Goal: Complete application form: Complete application form

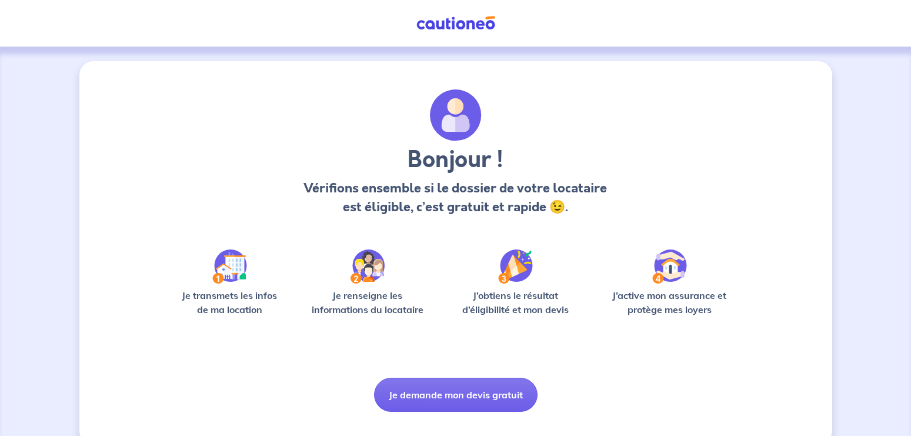
scroll to position [23, 0]
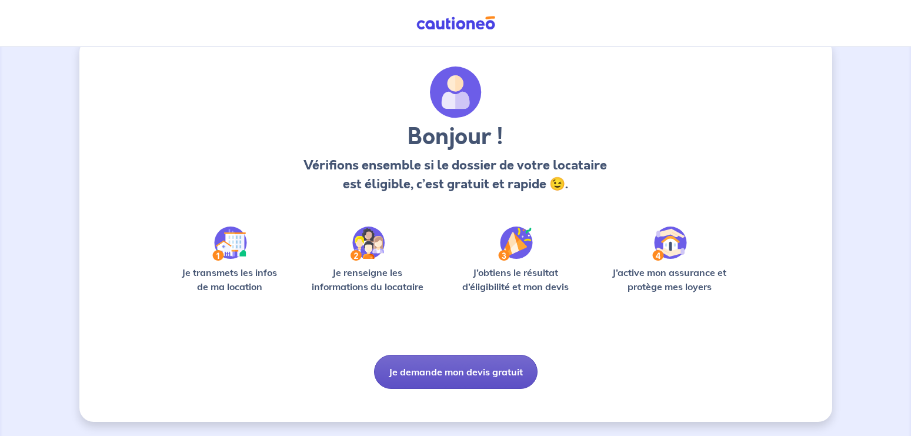
click at [461, 373] on button "Je demande mon devis gratuit" at bounding box center [456, 372] width 164 height 34
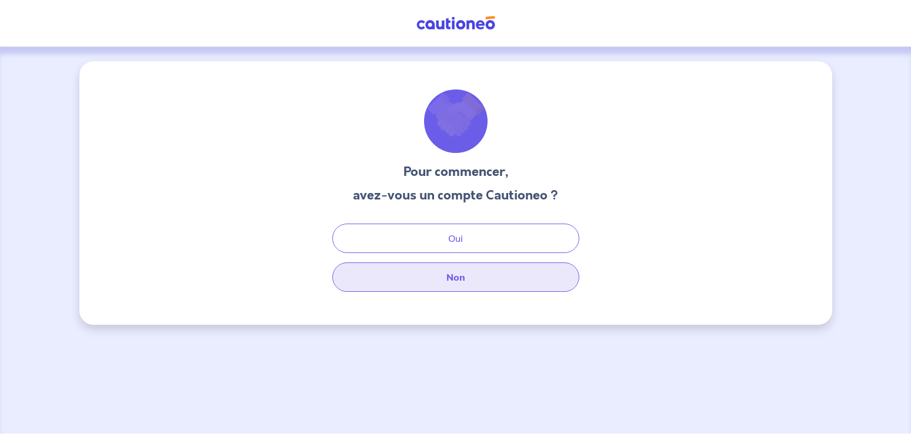
click at [460, 279] on button "Non" at bounding box center [455, 276] width 247 height 29
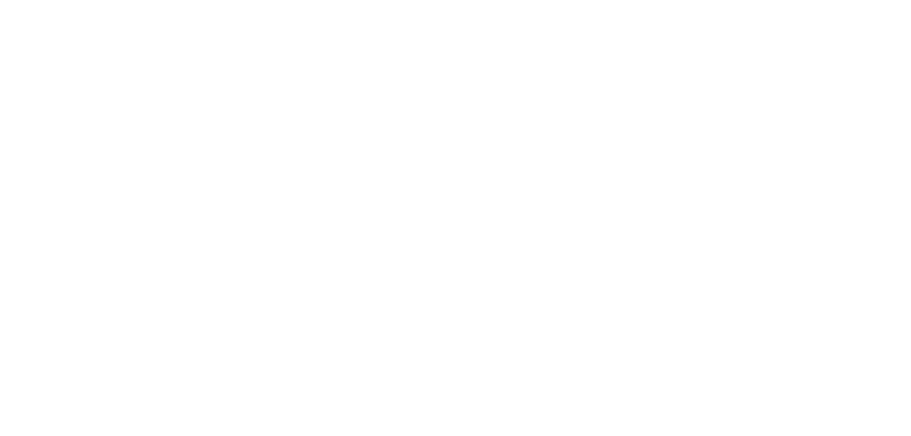
select select "FR"
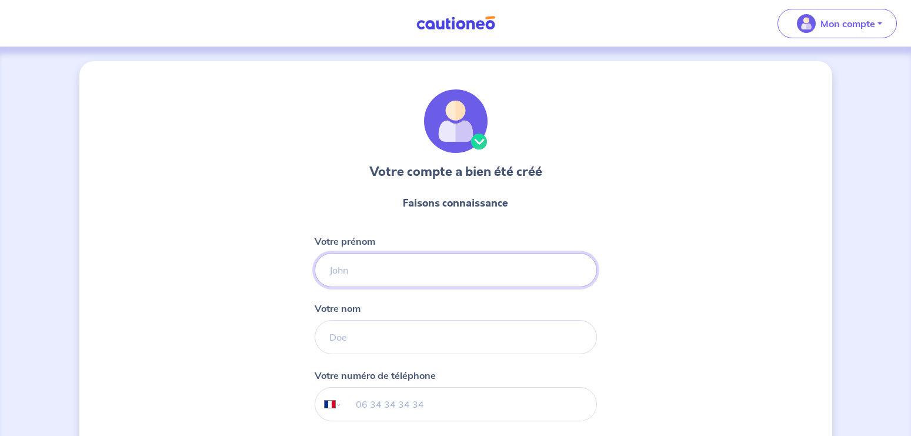
click at [421, 275] on input "Votre prénom" at bounding box center [456, 270] width 282 height 34
click at [343, 274] on input "Jacues" at bounding box center [456, 270] width 282 height 34
type input "[PERSON_NAME]"
type input "[PHONE_NUMBER]"
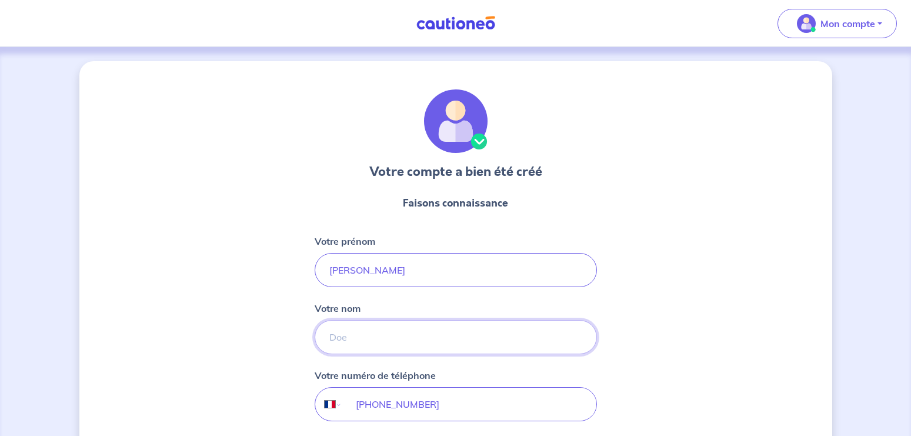
click at [354, 342] on input "Votre nom" at bounding box center [456, 337] width 282 height 34
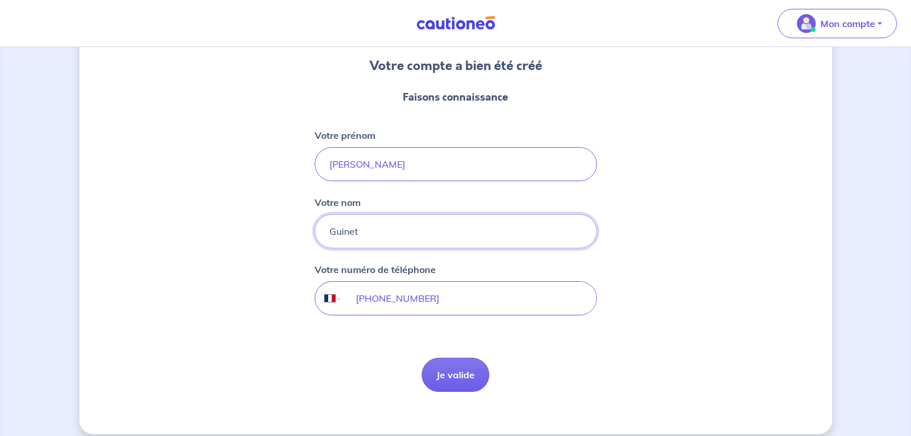
scroll to position [118, 0]
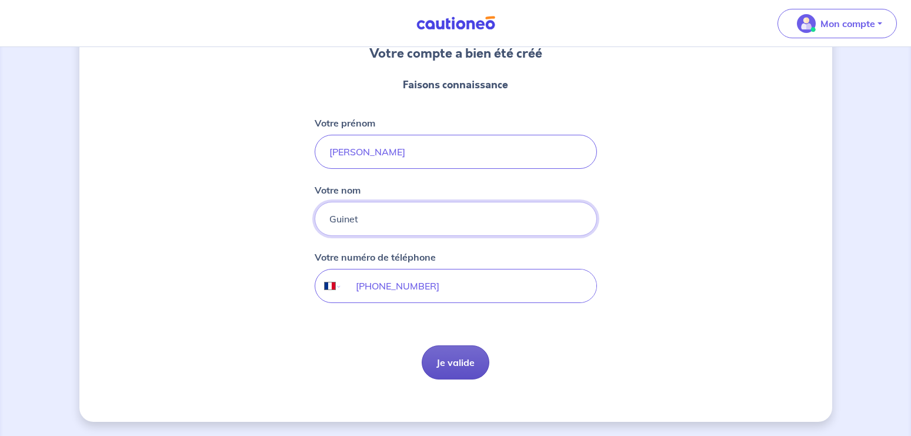
type input "Guinet"
click at [454, 364] on button "Je valide" at bounding box center [456, 362] width 68 height 34
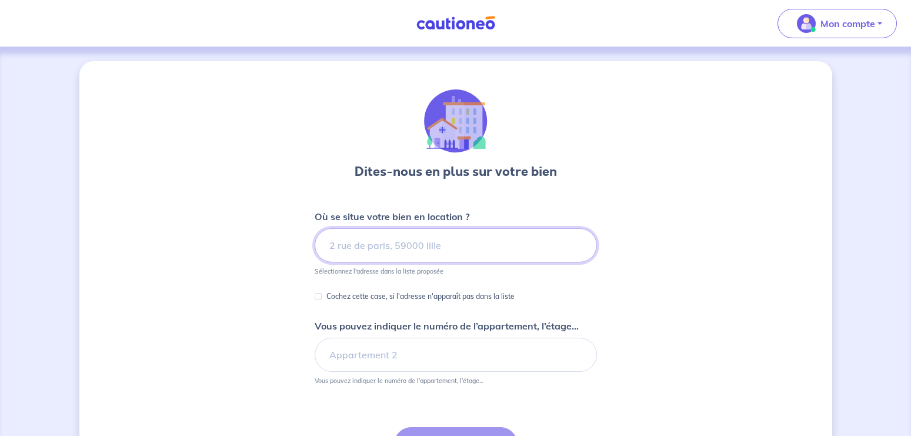
click at [364, 249] on input at bounding box center [456, 245] width 282 height 34
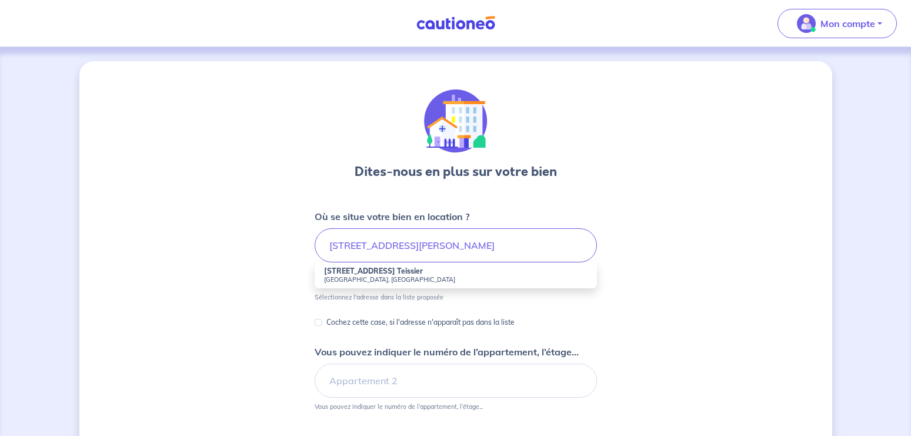
click at [352, 272] on strong "[STREET_ADDRESS] Teissier" at bounding box center [373, 270] width 99 height 9
type input "[STREET_ADDRESS][PERSON_NAME]"
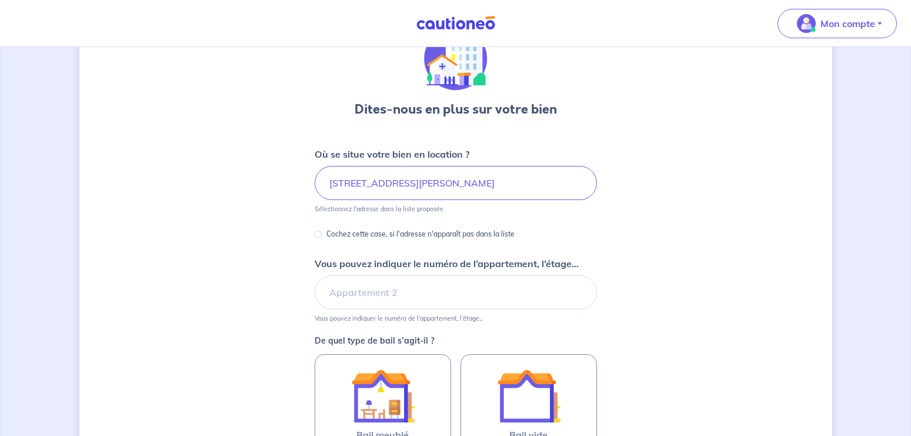
scroll to position [80, 0]
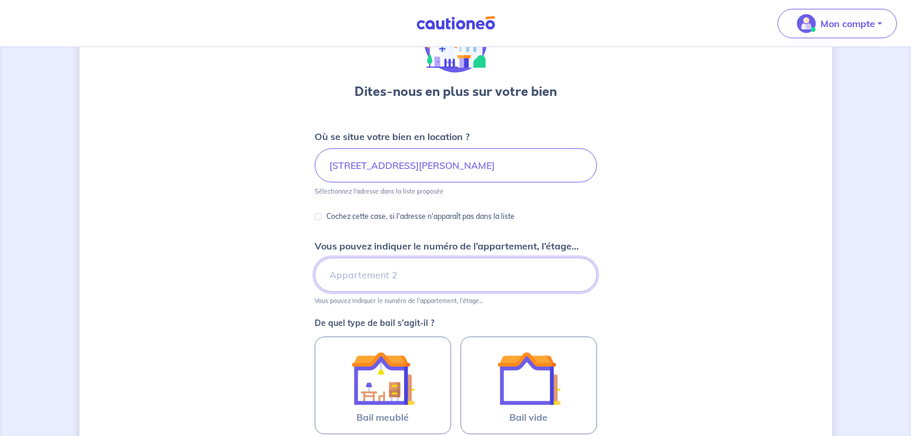
click at [417, 279] on input "Vous pouvez indiquer le numéro de l’appartement, l’étage..." at bounding box center [456, 275] width 282 height 34
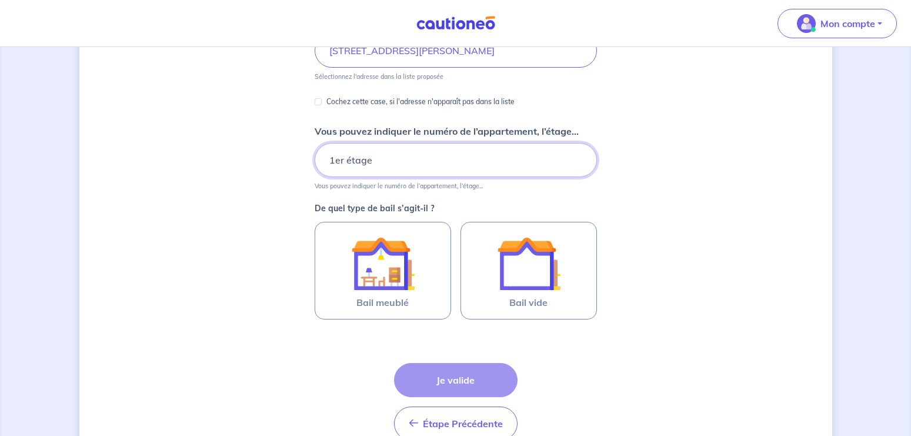
scroll to position [200, 0]
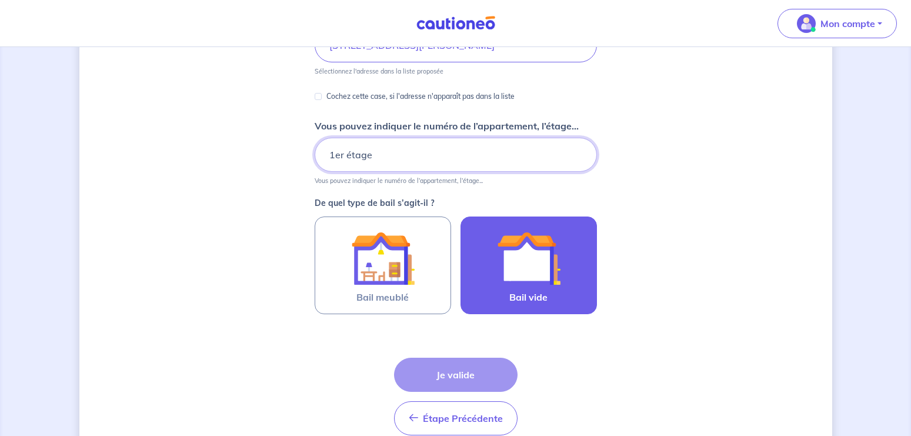
type input "1er étage"
click at [525, 273] on img at bounding box center [529, 258] width 64 height 64
click at [0, 0] on input "Bail vide" at bounding box center [0, 0] width 0 height 0
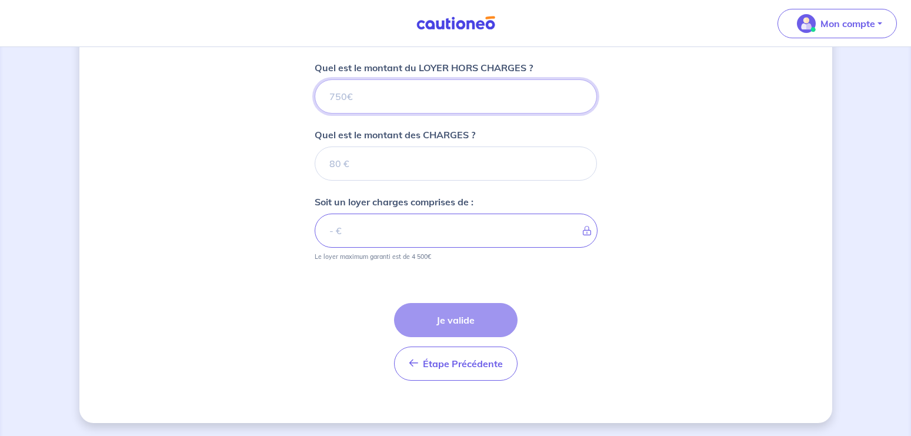
scroll to position [471, 0]
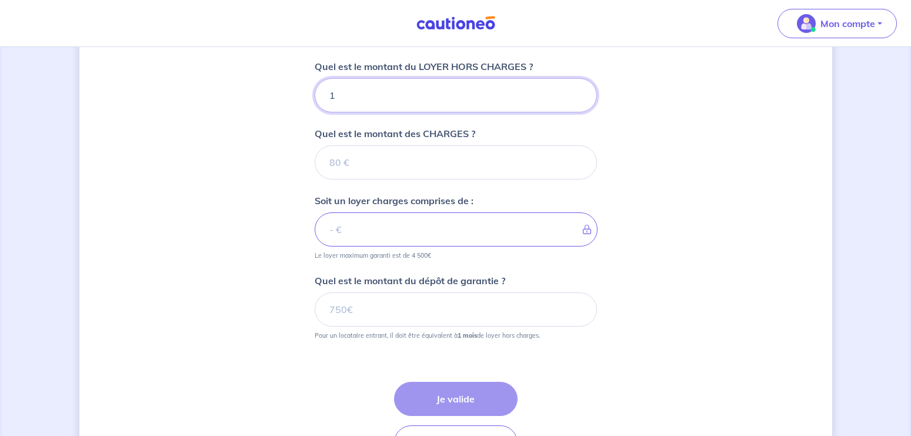
type input "10"
type input "1046"
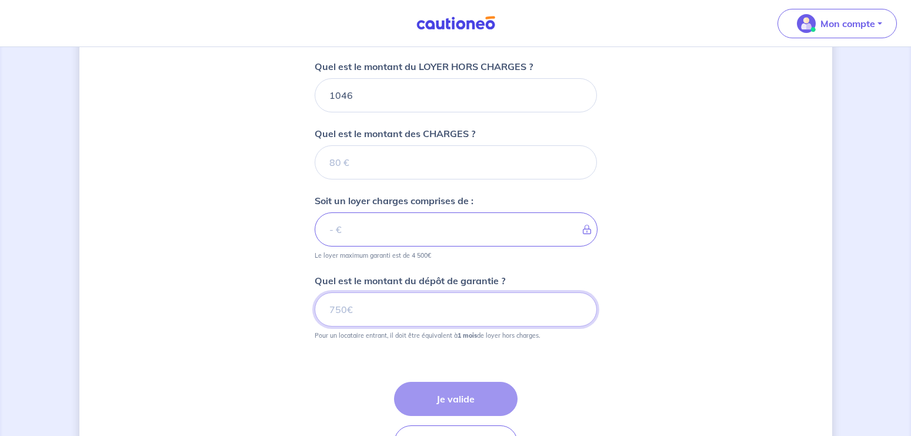
click at [364, 310] on input "Quel est le montant du dépôt de garantie ?" at bounding box center [456, 309] width 282 height 34
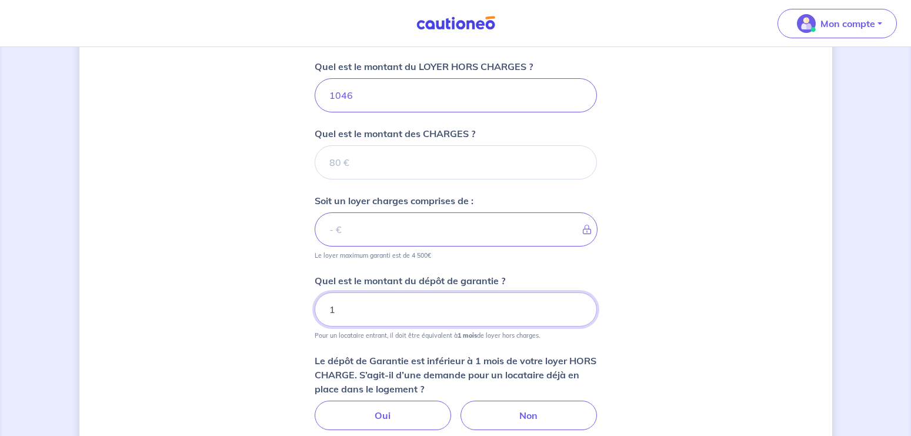
type input "10"
type input "104"
type input "1046"
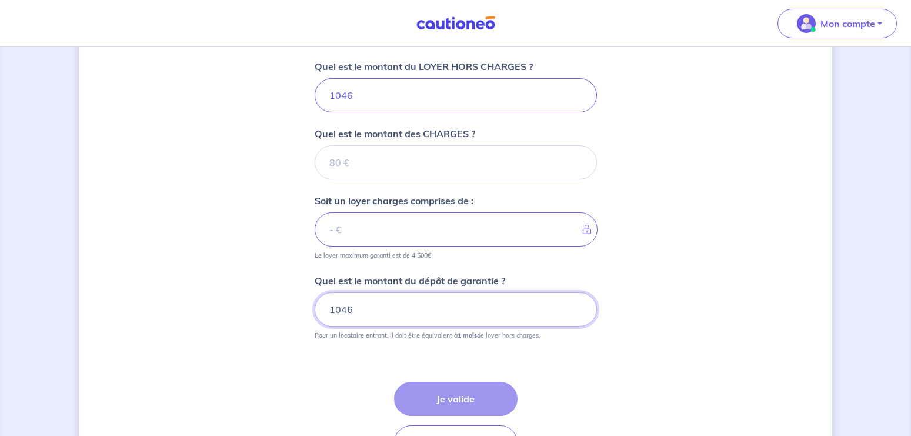
type input "1046"
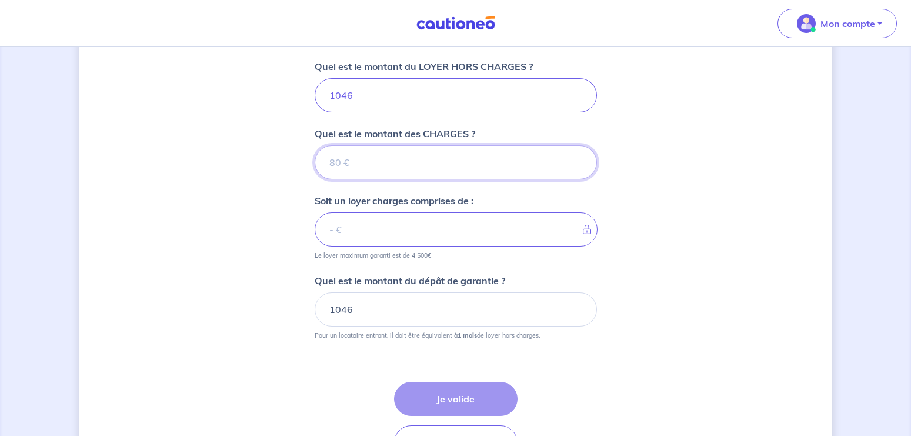
click at [359, 161] on input "Quel est le montant des CHARGES ?" at bounding box center [456, 162] width 282 height 34
drag, startPoint x: 359, startPoint y: 161, endPoint x: 335, endPoint y: 168, distance: 24.4
click at [335, 168] on input "Quel est le montant des CHARGES ?" at bounding box center [456, 162] width 282 height 34
type input "95"
type input "1141"
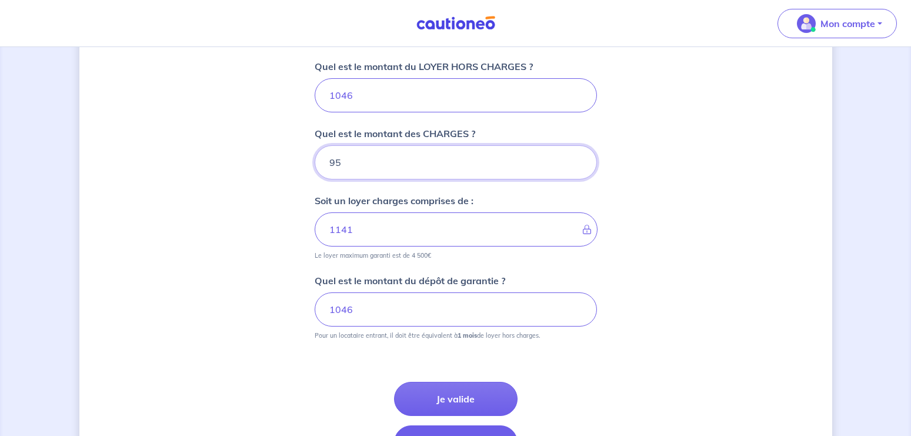
type input "95"
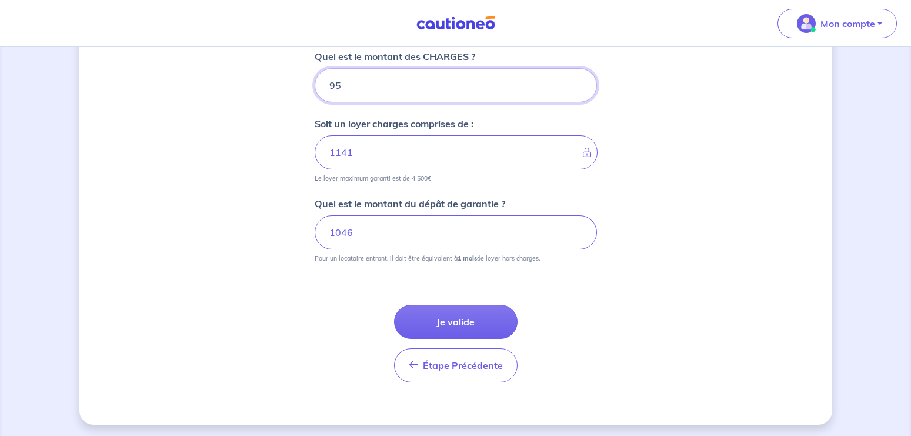
scroll to position [551, 0]
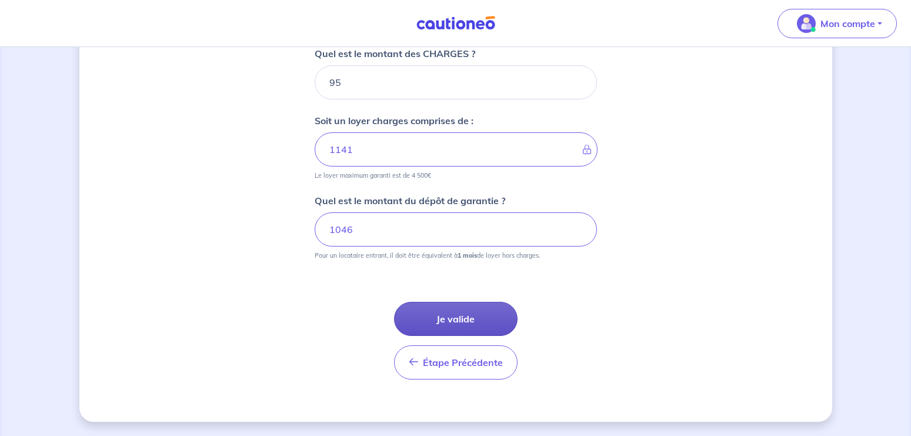
click at [468, 321] on button "Je valide" at bounding box center [456, 319] width 124 height 34
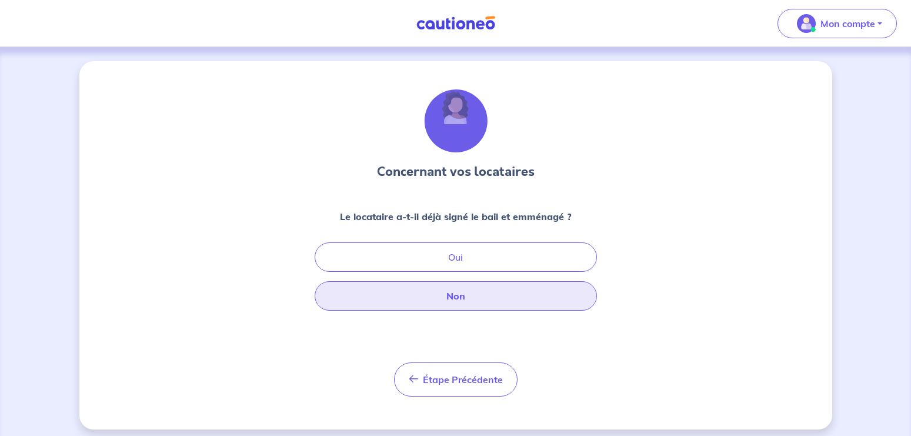
click at [455, 296] on button "Non" at bounding box center [456, 295] width 282 height 29
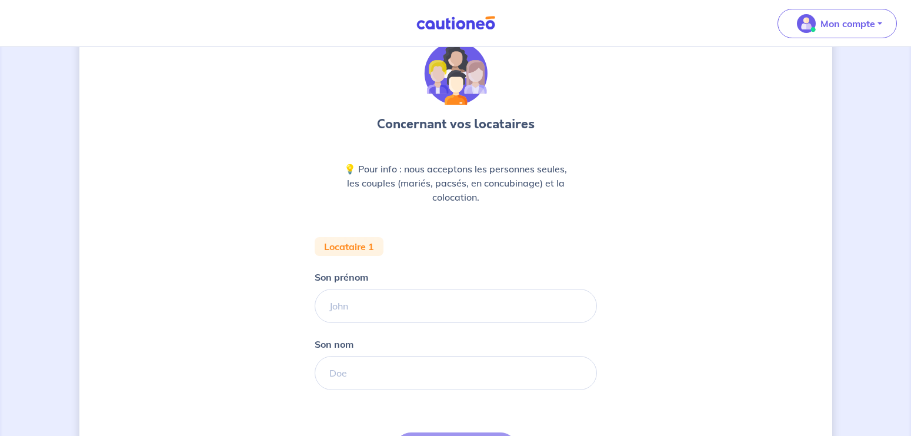
scroll to position [80, 0]
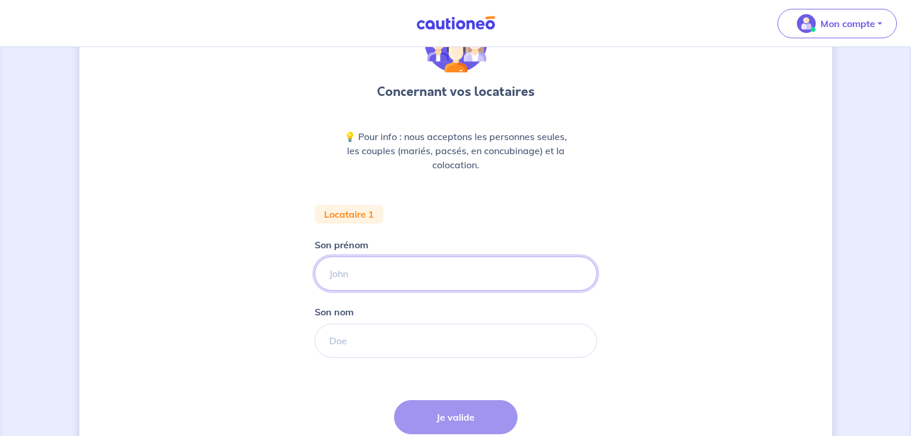
click at [358, 281] on input "Son prénom" at bounding box center [456, 273] width 282 height 34
paste input "[PERSON_NAME]"
drag, startPoint x: 381, startPoint y: 273, endPoint x: 481, endPoint y: 274, distance: 99.4
click at [481, 274] on input "[PERSON_NAME]" at bounding box center [456, 273] width 282 height 34
type input "Anastassia"
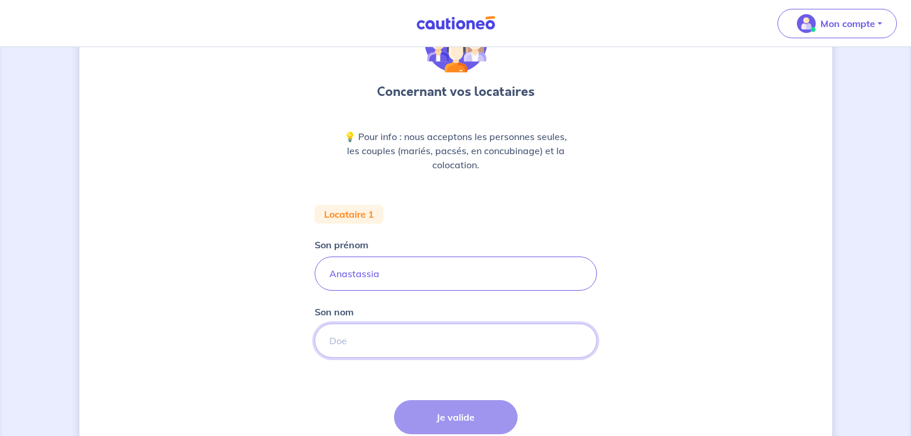
click at [328, 338] on input "Son nom" at bounding box center [456, 341] width 282 height 34
paste input "Karageorgis-Guillet"
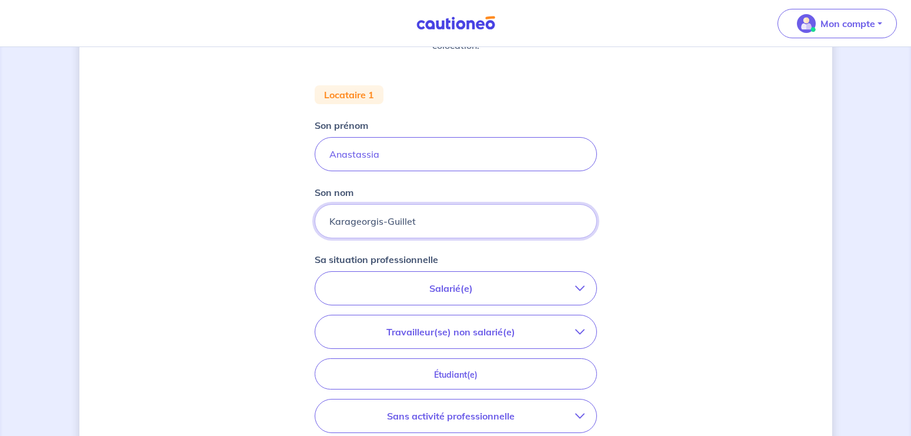
scroll to position [200, 0]
type input "Karageorgis-Guillet"
click at [460, 288] on p "Salarié(e)" at bounding box center [451, 288] width 248 height 14
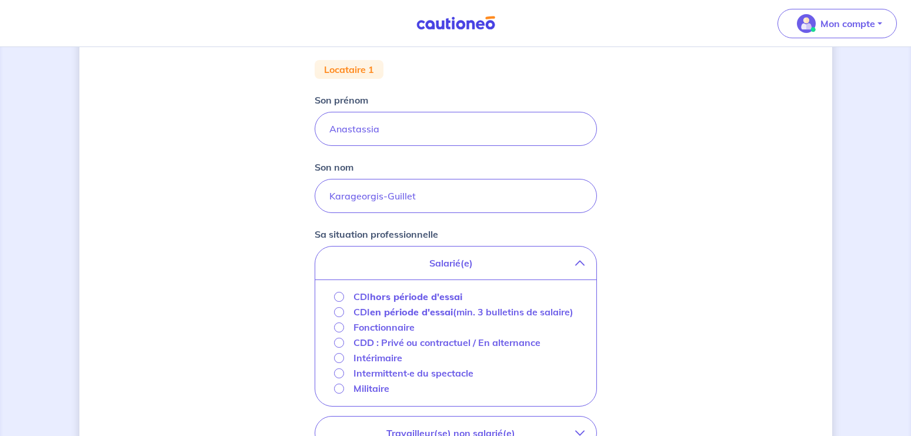
scroll to position [240, 0]
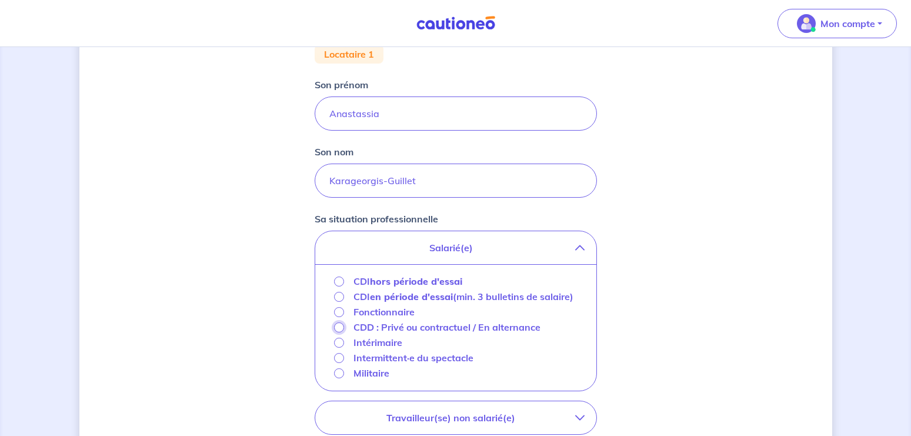
click at [339, 332] on input "CDD : Privé ou contractuel / En alternance" at bounding box center [339, 327] width 10 height 10
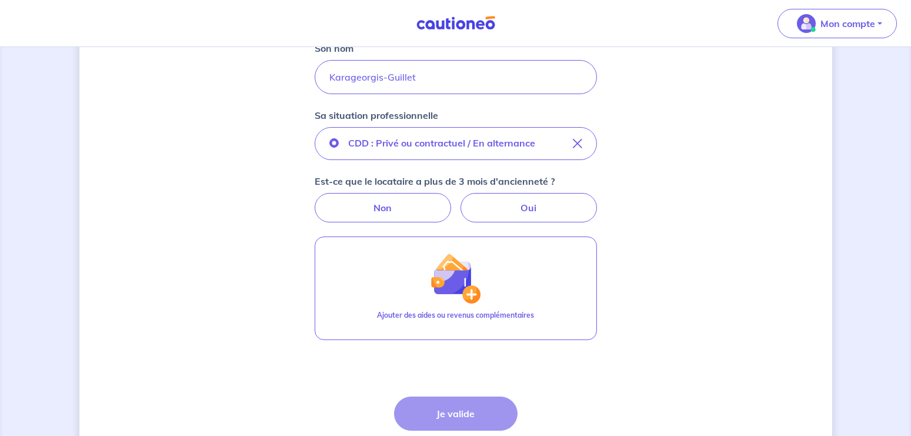
scroll to position [360, 0]
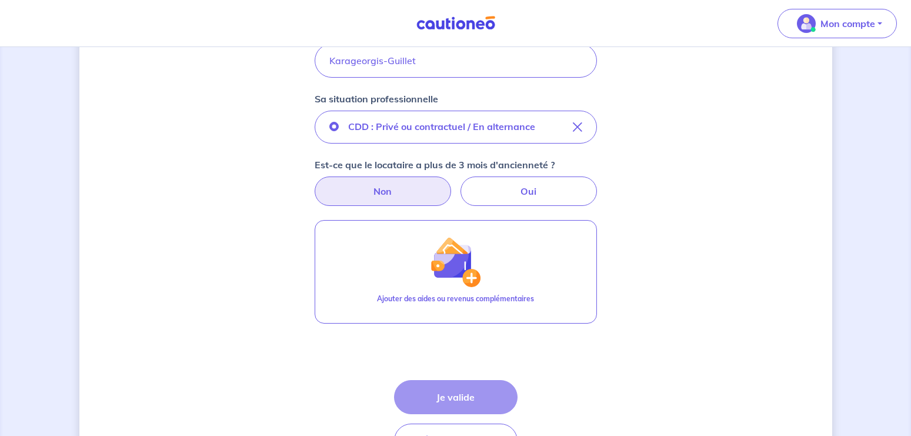
click at [384, 194] on label "Non" at bounding box center [383, 190] width 136 height 29
click at [452, 184] on input "Non" at bounding box center [456, 180] width 8 height 8
radio input "true"
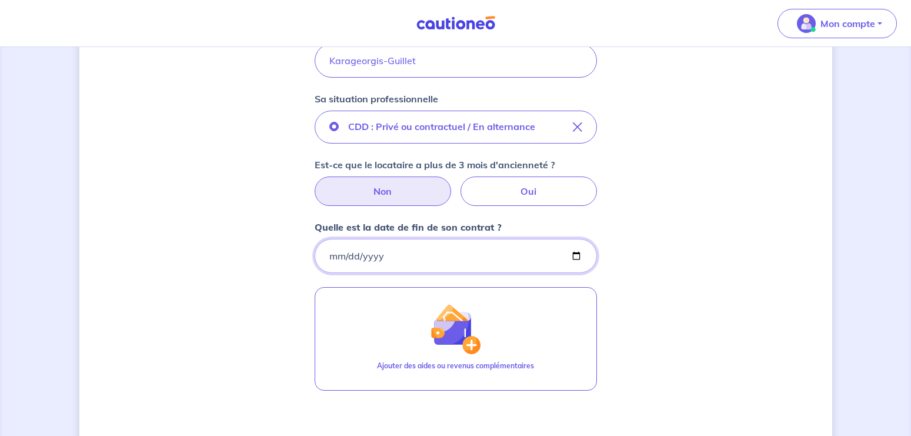
click at [332, 258] on input "Quelle est la date de fin de son contrat ?" at bounding box center [456, 256] width 282 height 34
type input "[DATE]"
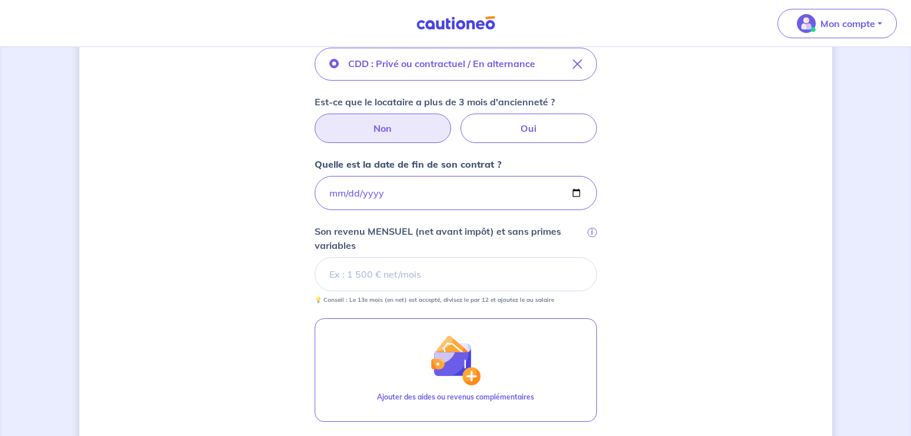
scroll to position [440, 0]
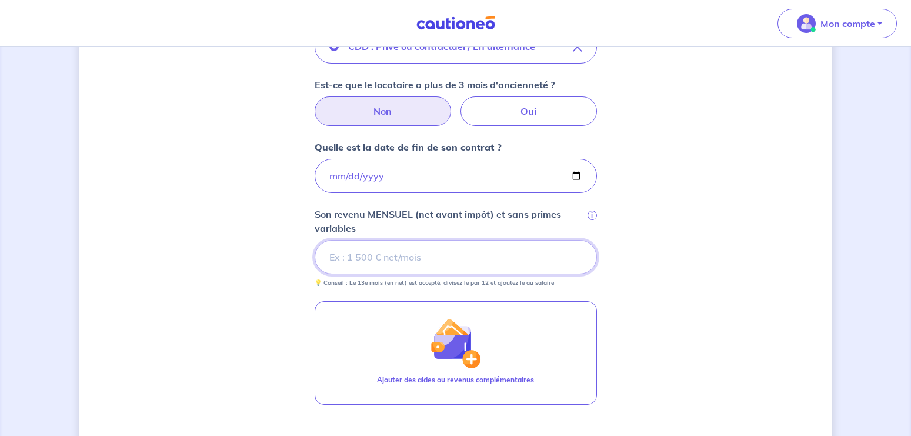
click at [387, 251] on input "Son revenu MENSUEL (net avant impôt) et sans primes variables i" at bounding box center [456, 257] width 282 height 34
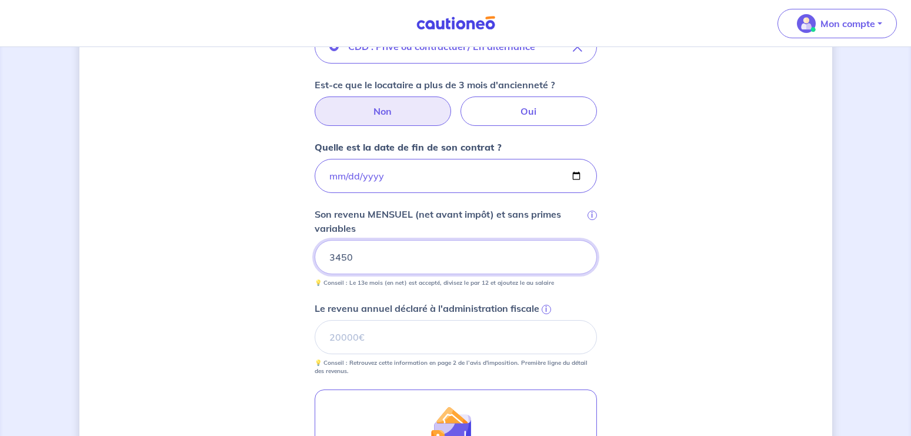
drag, startPoint x: 337, startPoint y: 257, endPoint x: 389, endPoint y: 261, distance: 52.5
click at [389, 261] on input "3450" at bounding box center [456, 257] width 282 height 34
click at [544, 309] on span "i" at bounding box center [546, 309] width 9 height 9
click at [544, 320] on input "Le revenu annuel déclaré à l'administration fiscale i" at bounding box center [456, 337] width 282 height 34
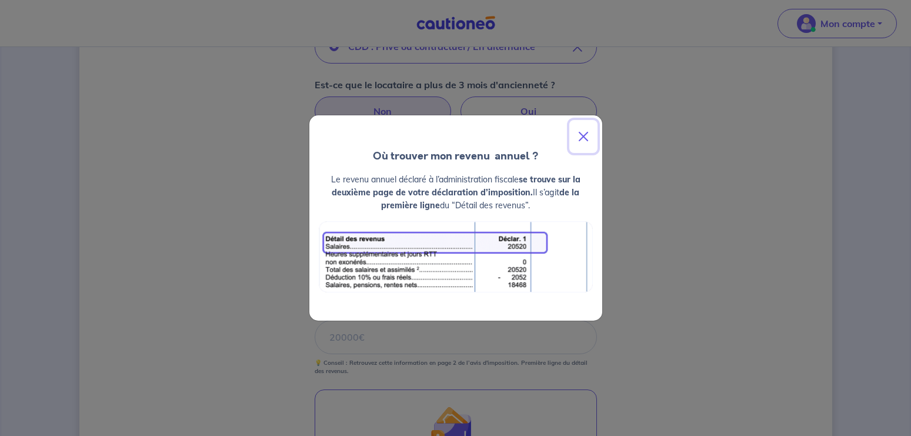
click at [583, 137] on button "Close" at bounding box center [583, 136] width 28 height 33
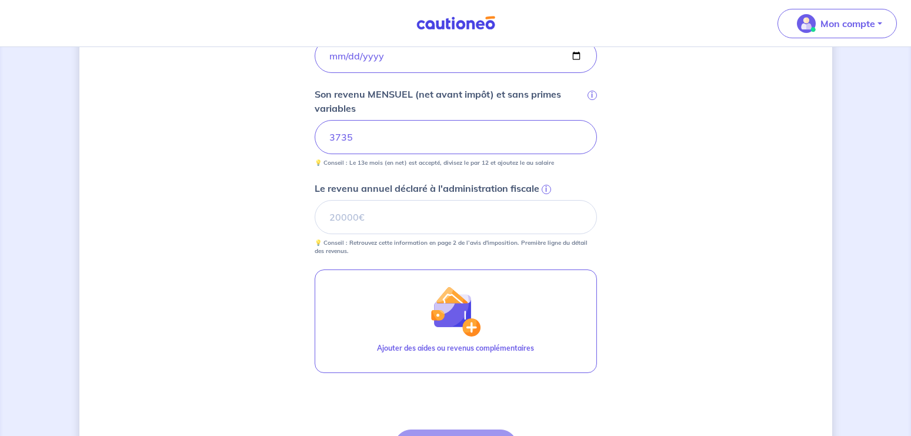
scroll to position [600, 0]
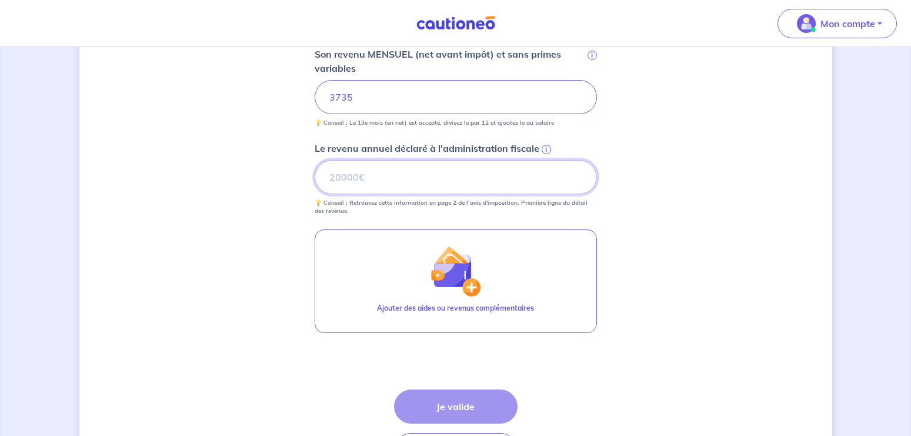
click at [341, 176] on input "Le revenu annuel déclaré à l'administration fiscale i" at bounding box center [456, 177] width 282 height 34
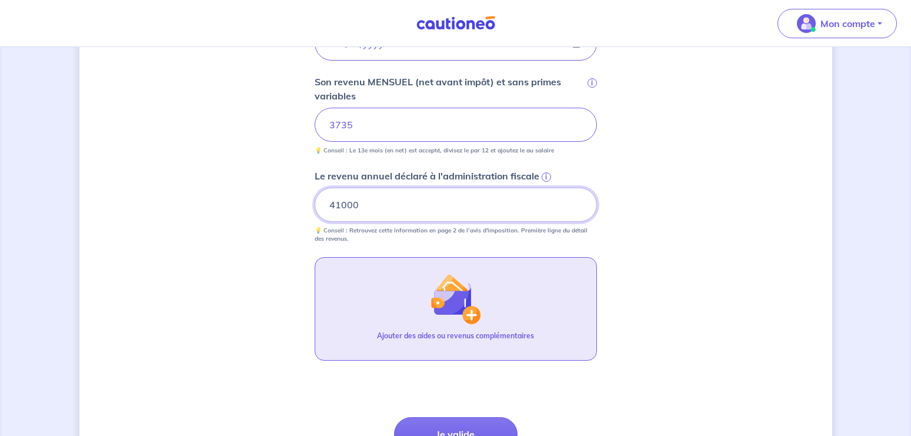
scroll to position [560, 0]
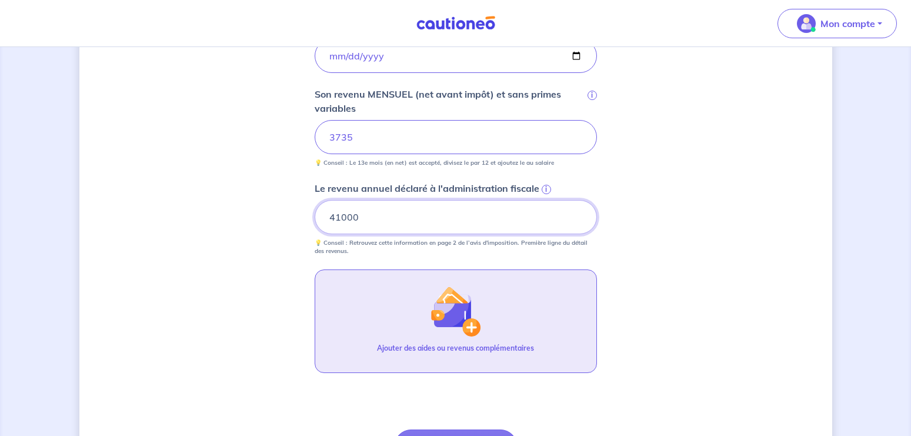
type input "41000"
click at [450, 347] on p "Ajouter des aides ou revenus complémentaires" at bounding box center [455, 348] width 157 height 11
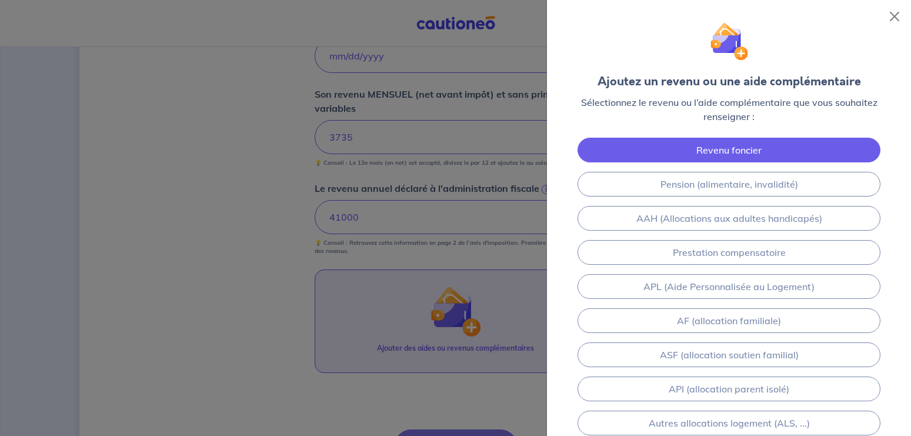
click at [711, 151] on link "Revenu foncier" at bounding box center [729, 150] width 303 height 25
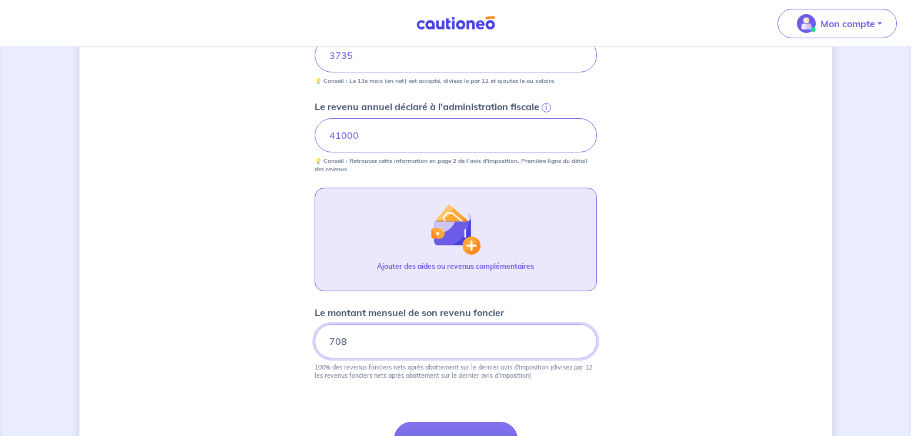
scroll to position [602, 0]
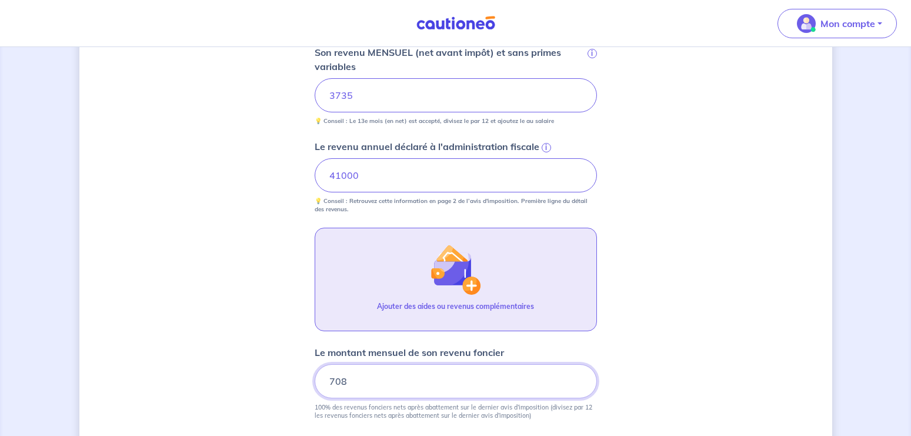
type input "708"
click at [881, 215] on div "Concernant vos locataires 💡 Pour info : nous acceptons les personnes seules, le…" at bounding box center [455, 20] width 911 height 1151
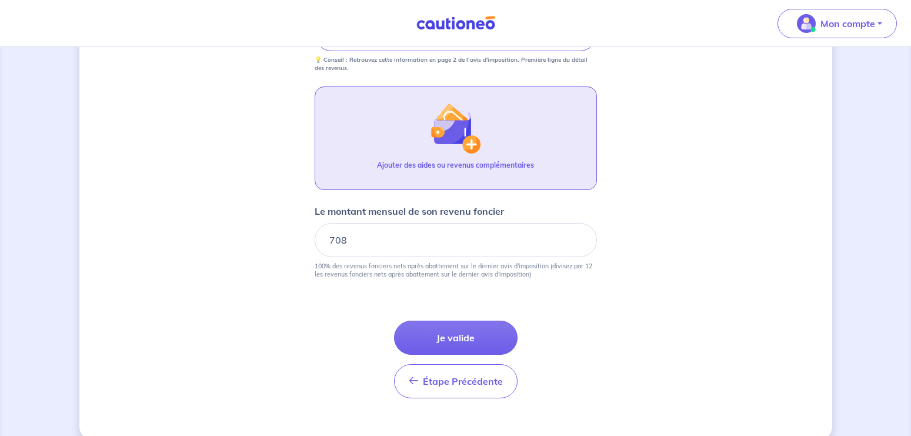
scroll to position [754, 0]
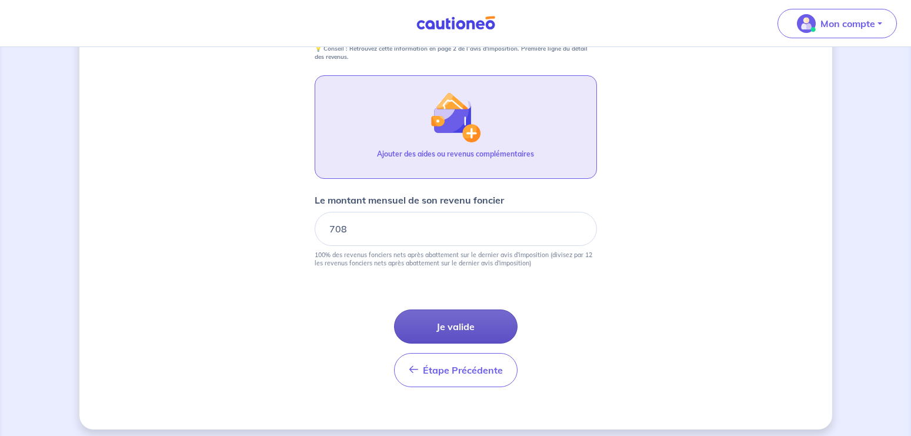
click at [461, 327] on button "Je valide" at bounding box center [456, 326] width 124 height 34
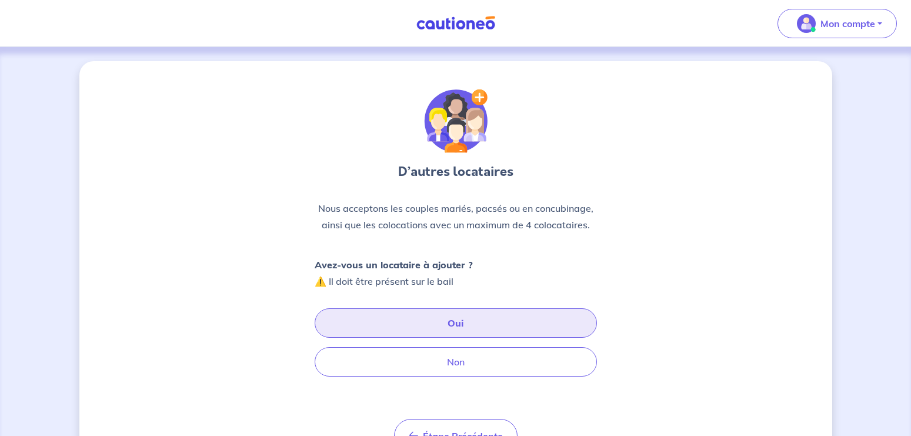
click at [458, 325] on button "Oui" at bounding box center [456, 322] width 282 height 29
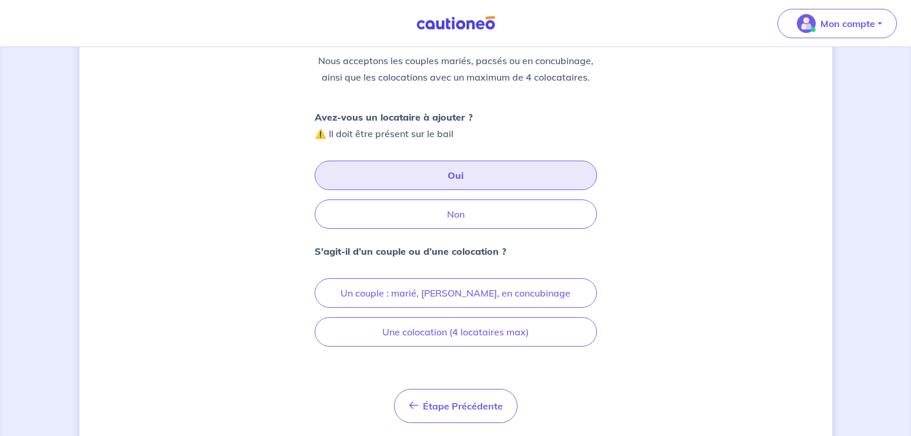
scroll to position [160, 0]
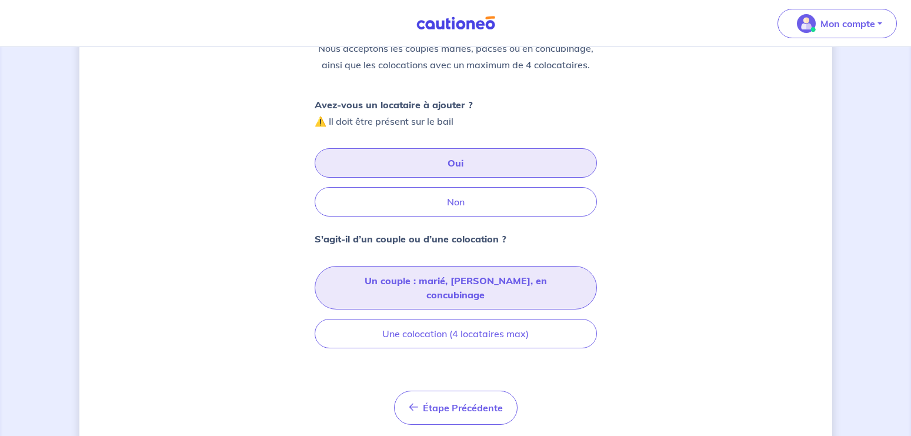
click at [451, 283] on button "Un couple : marié, [PERSON_NAME], en concubinage" at bounding box center [456, 288] width 282 height 44
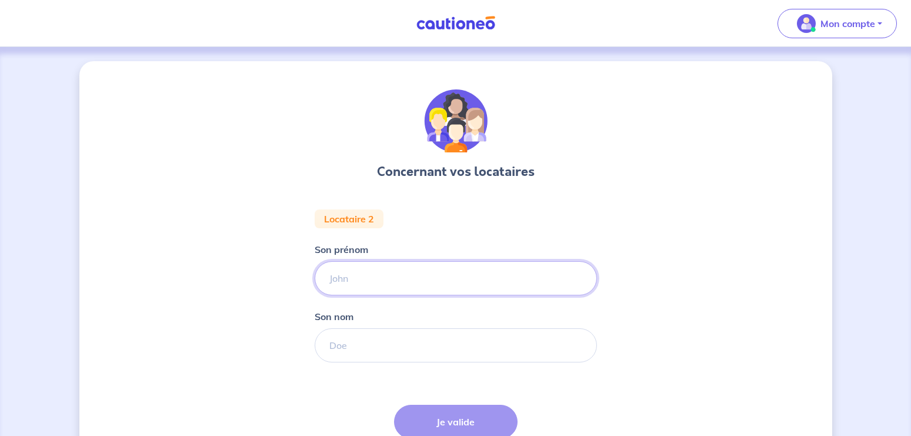
click at [418, 285] on input "Son prénom" at bounding box center [456, 278] width 282 height 34
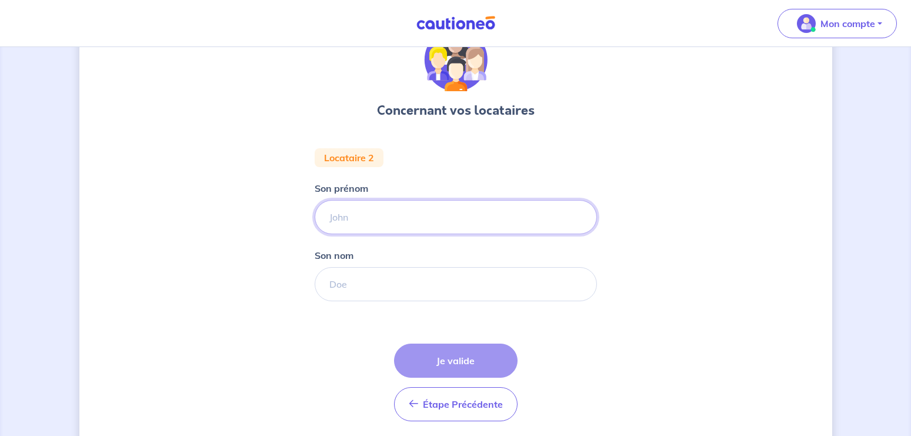
scroll to position [80, 0]
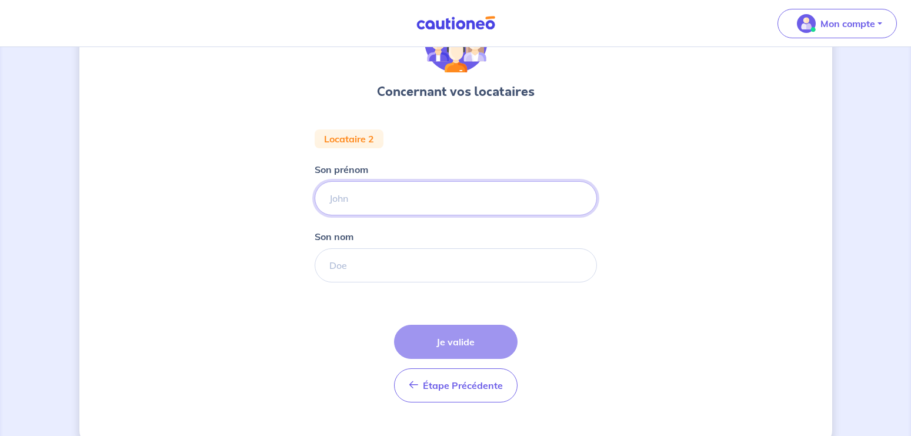
paste input "[PERSON_NAME]"
drag, startPoint x: 359, startPoint y: 198, endPoint x: 399, endPoint y: 199, distance: 40.0
click at [399, 199] on input "[PERSON_NAME]" at bounding box center [456, 198] width 282 height 34
type input "[PERSON_NAME]"
click at [345, 264] on input "Son nom" at bounding box center [456, 265] width 282 height 34
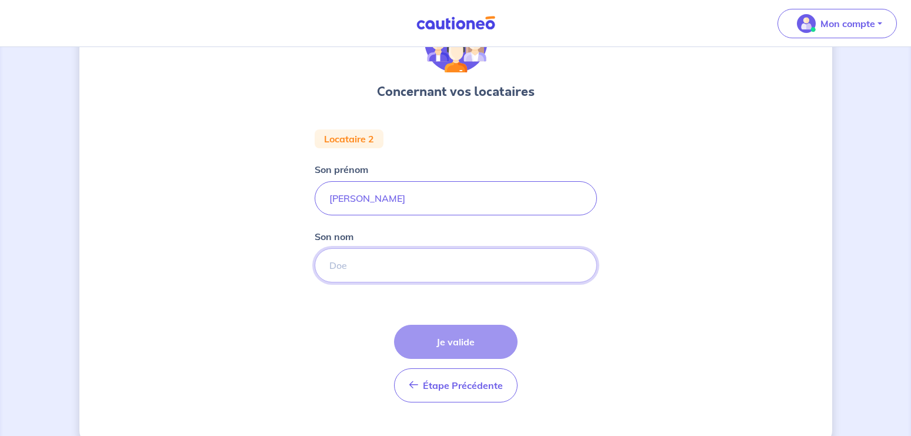
paste input "[PERSON_NAME]"
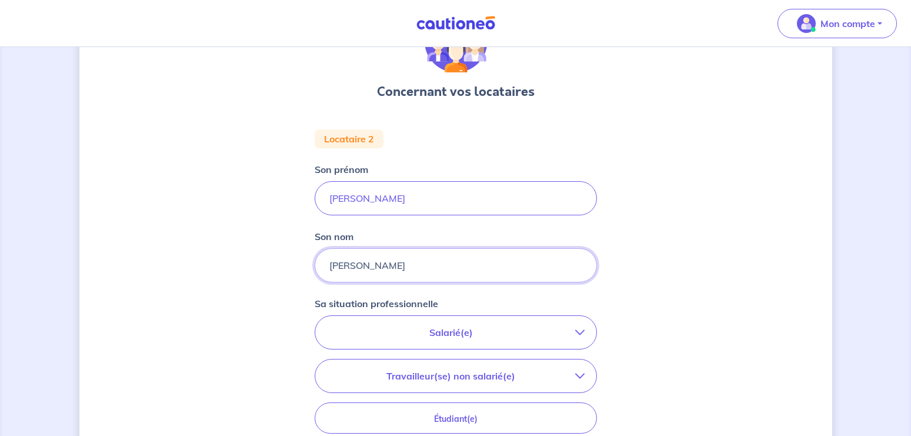
drag, startPoint x: 357, startPoint y: 266, endPoint x: 316, endPoint y: 268, distance: 41.2
click at [316, 268] on input "[PERSON_NAME]" at bounding box center [456, 265] width 282 height 34
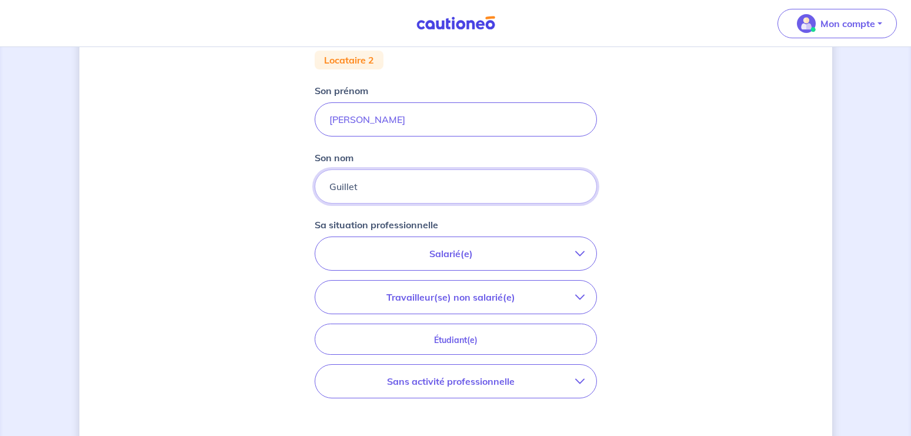
scroll to position [200, 0]
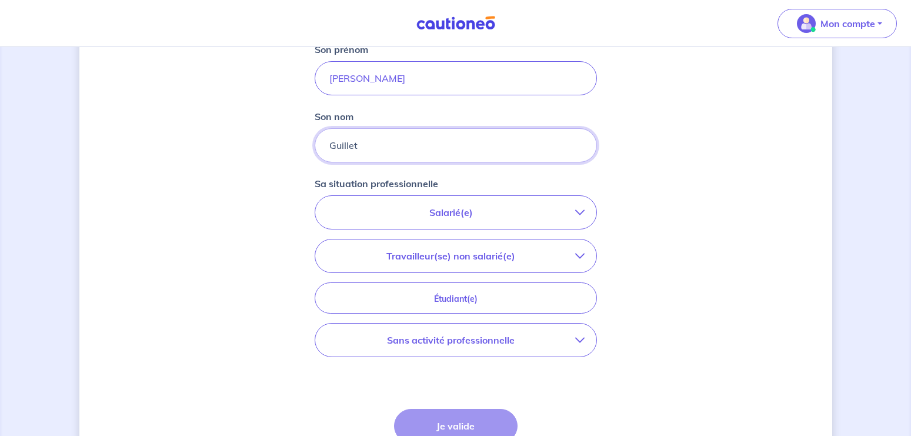
type input "Guillet"
click at [443, 212] on p "Salarié(e)" at bounding box center [451, 212] width 248 height 14
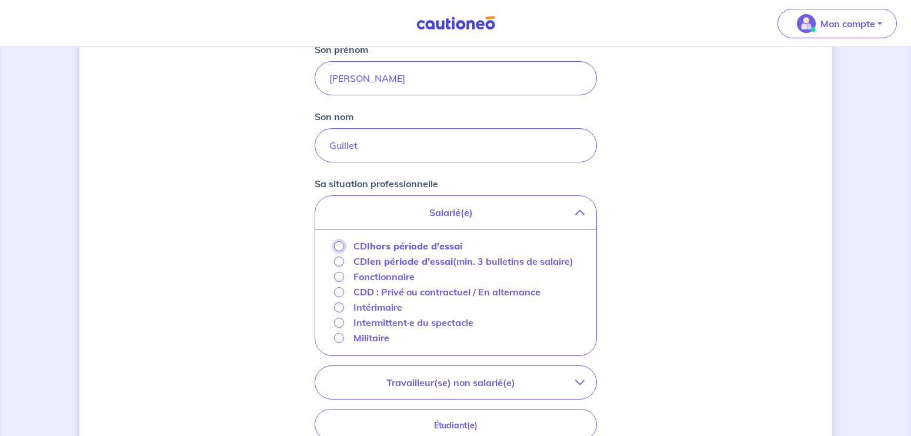
click at [340, 246] on input "CDI hors période d'essai" at bounding box center [339, 246] width 10 height 10
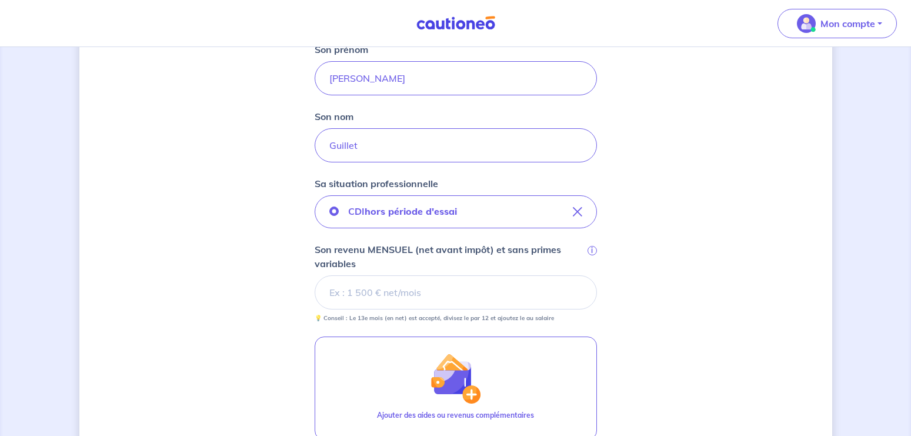
click at [391, 289] on input "Son revenu MENSUEL (net avant impôt) et sans primes variables i" at bounding box center [456, 292] width 282 height 34
click at [383, 292] on input "Son revenu MENSUEL (net avant impôt) et sans primes variables i" at bounding box center [456, 292] width 282 height 34
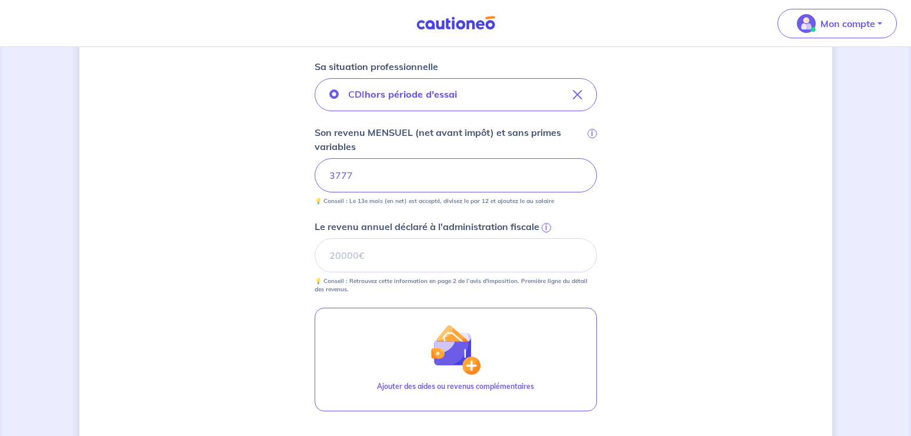
scroll to position [320, 0]
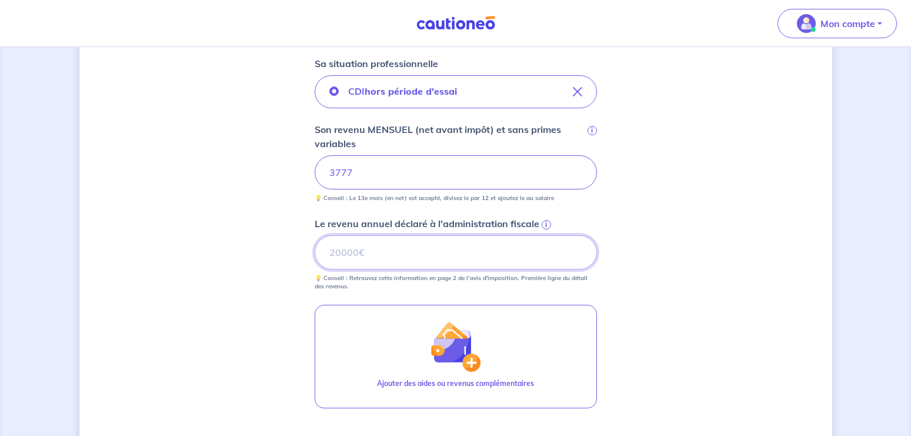
drag, startPoint x: 365, startPoint y: 253, endPoint x: 310, endPoint y: 249, distance: 54.9
click at [315, 249] on input "Le revenu annuel déclaré à l'administration fiscale i" at bounding box center [456, 252] width 282 height 34
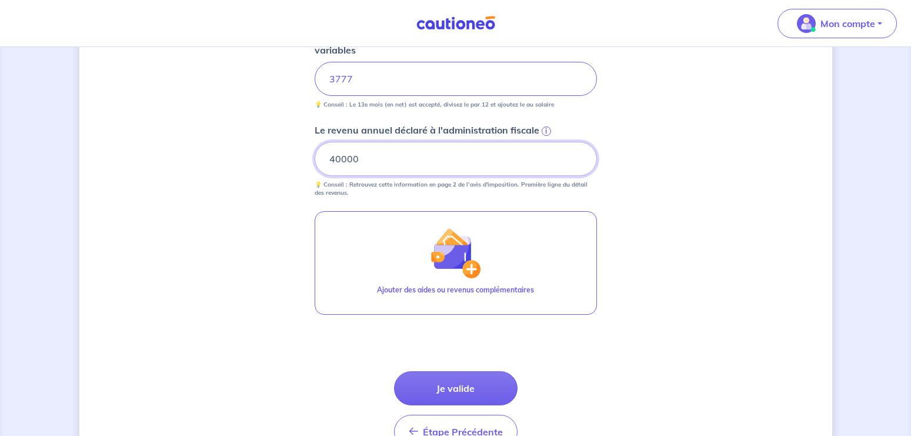
scroll to position [480, 0]
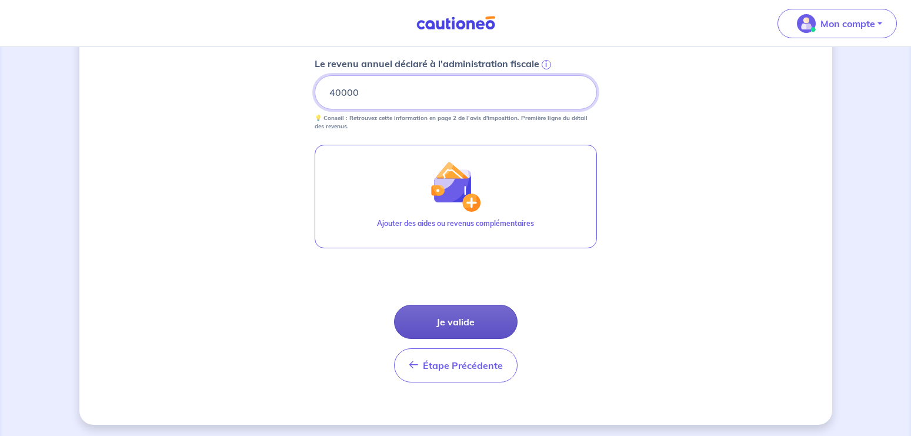
type input "40000"
click at [457, 324] on button "Je valide" at bounding box center [456, 322] width 124 height 34
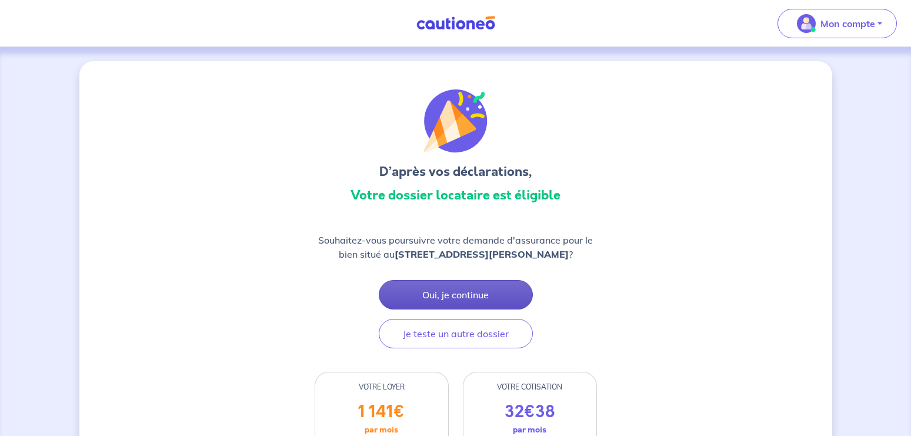
click at [436, 292] on button "Oui, je continue" at bounding box center [456, 294] width 154 height 29
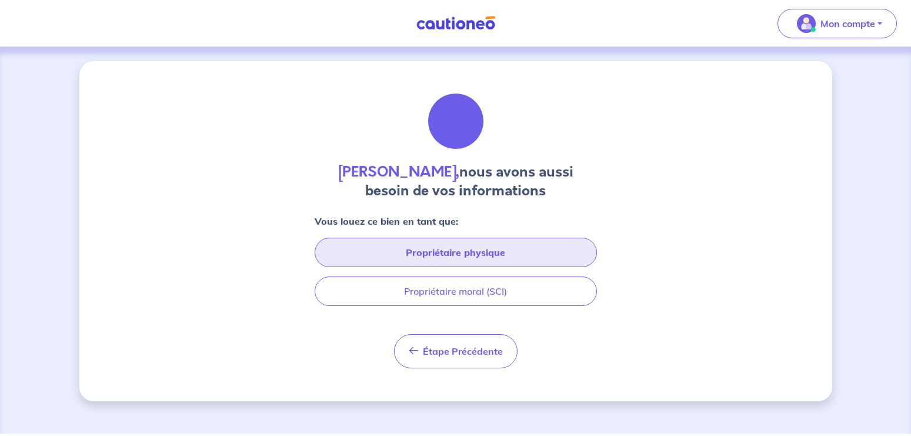
click at [444, 254] on button "Propriétaire physique" at bounding box center [456, 252] width 282 height 29
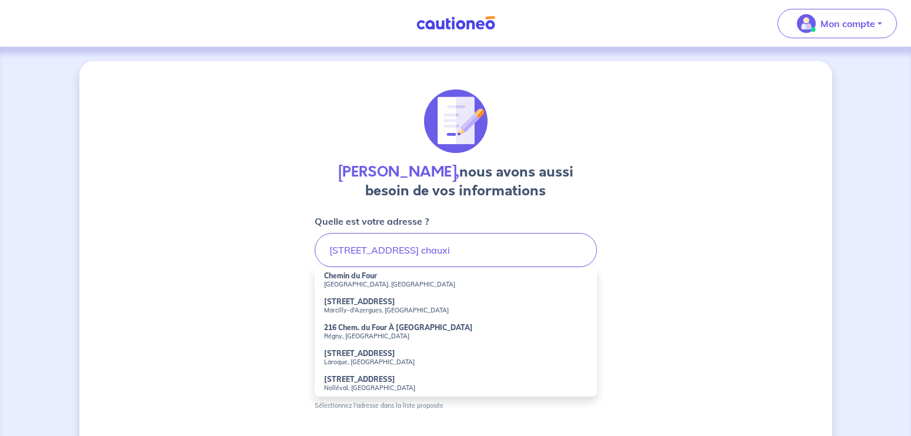
click at [375, 305] on strong "[STREET_ADDRESS]" at bounding box center [359, 301] width 71 height 9
type input "[STREET_ADDRESS]"
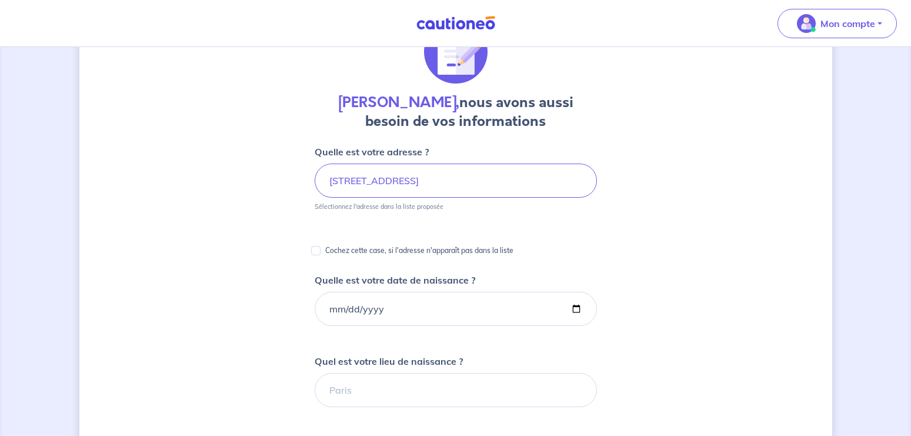
scroll to position [80, 0]
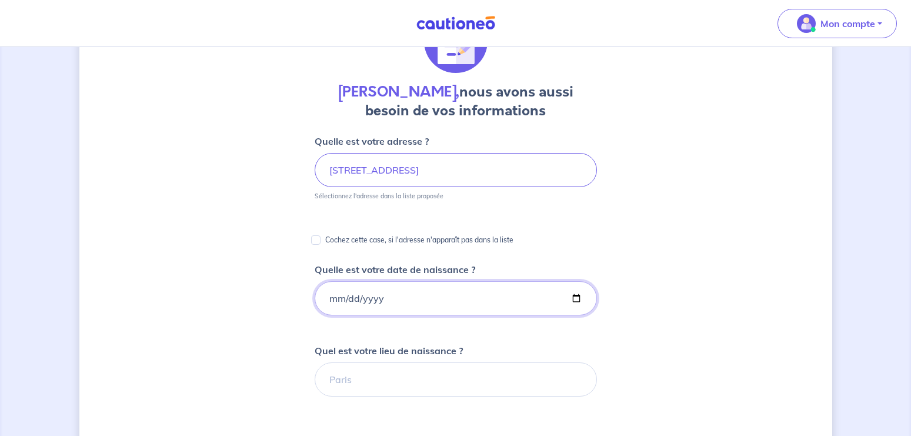
click at [331, 301] on input "Quelle est votre date de naissance ?" at bounding box center [456, 298] width 282 height 34
type input "[DATE]"
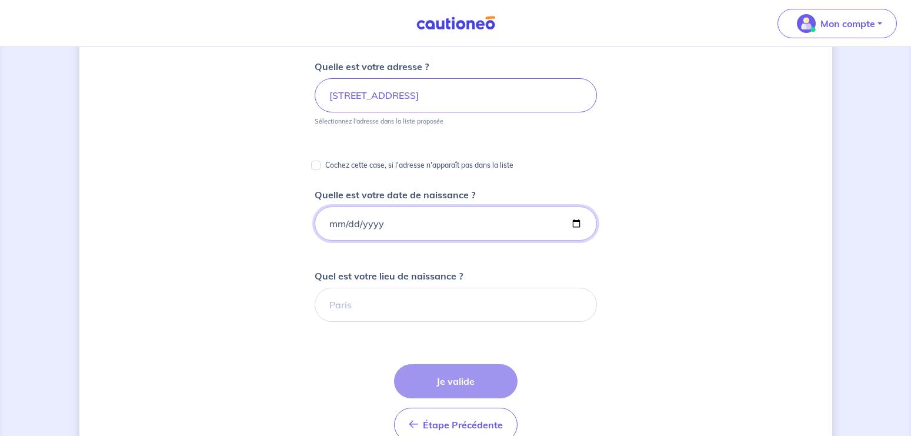
scroll to position [160, 0]
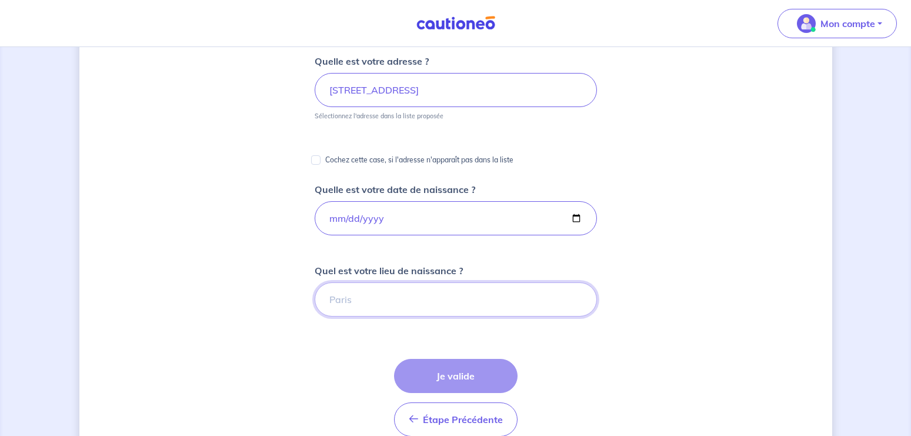
click at [356, 300] on input "Quel est votre lieu de naissance ?" at bounding box center [456, 299] width 282 height 34
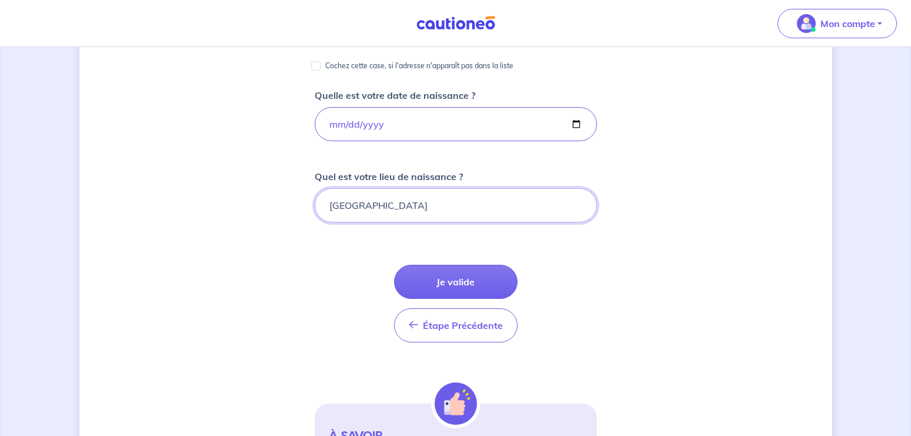
scroll to position [280, 0]
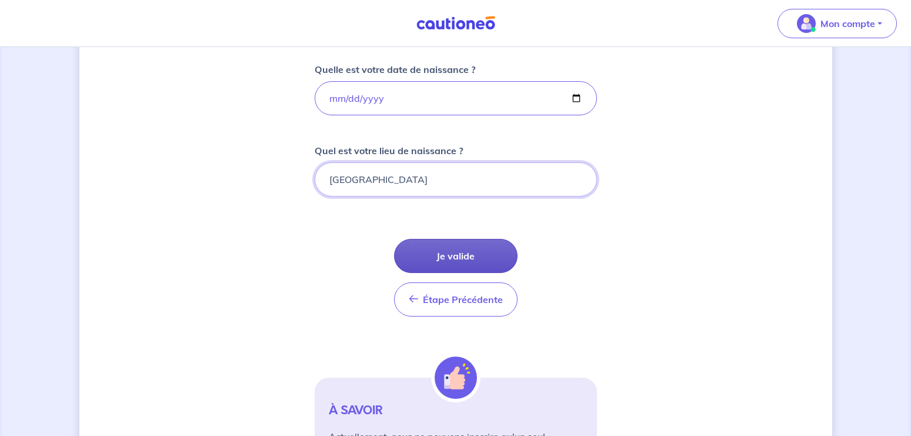
type input "[GEOGRAPHIC_DATA]"
click at [457, 256] on button "Je valide" at bounding box center [456, 256] width 124 height 34
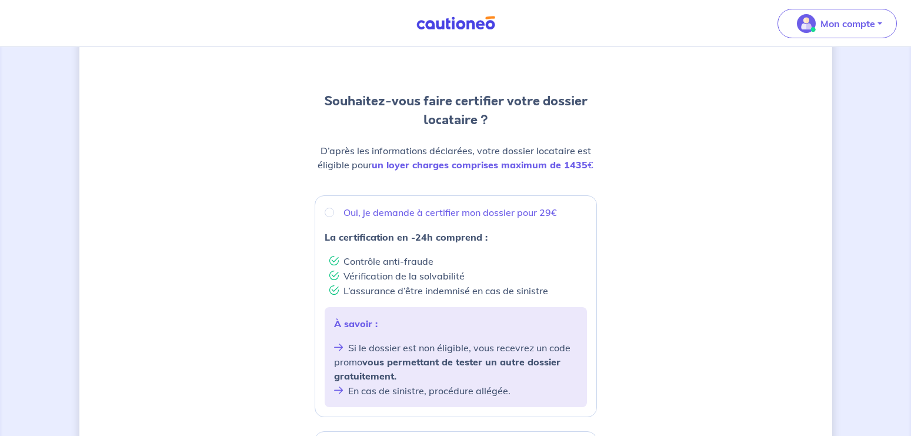
scroll to position [120, 0]
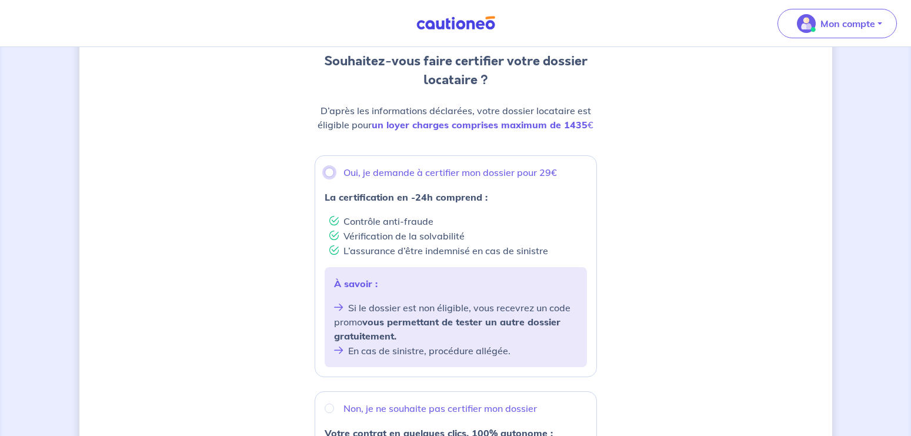
click at [329, 172] on input "Oui, je demande à certifier mon dossier pour 29€" at bounding box center [329, 172] width 9 height 9
radio input "true"
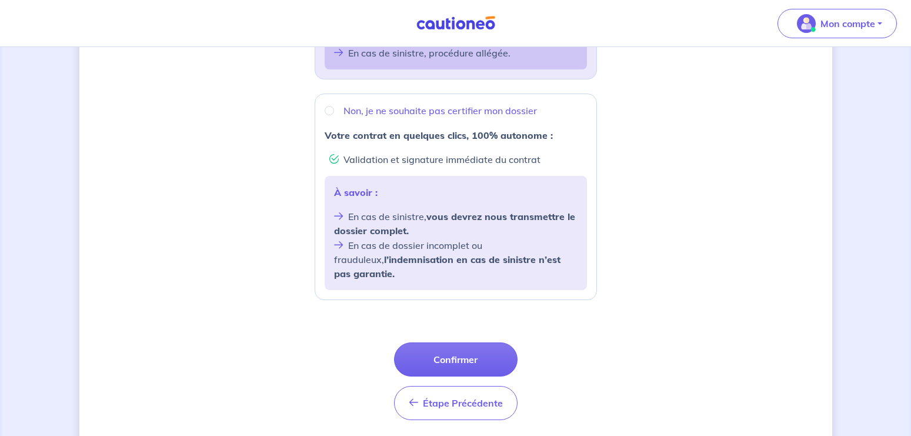
scroll to position [444, 0]
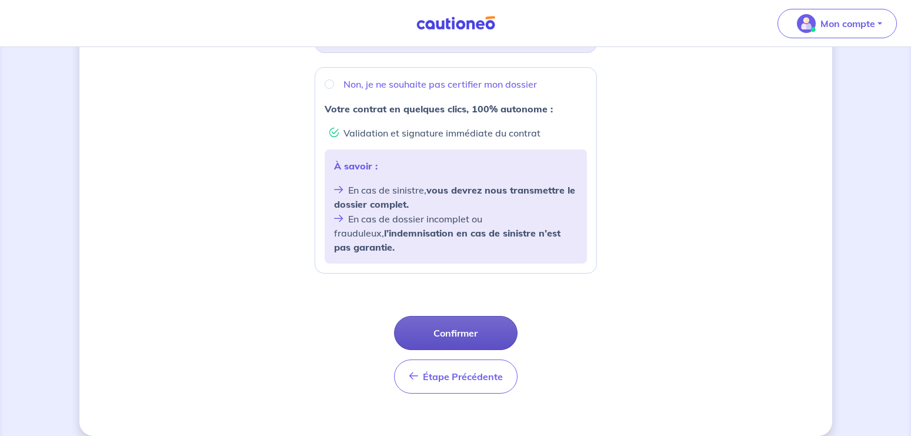
click at [456, 319] on button "Confirmer" at bounding box center [456, 333] width 124 height 34
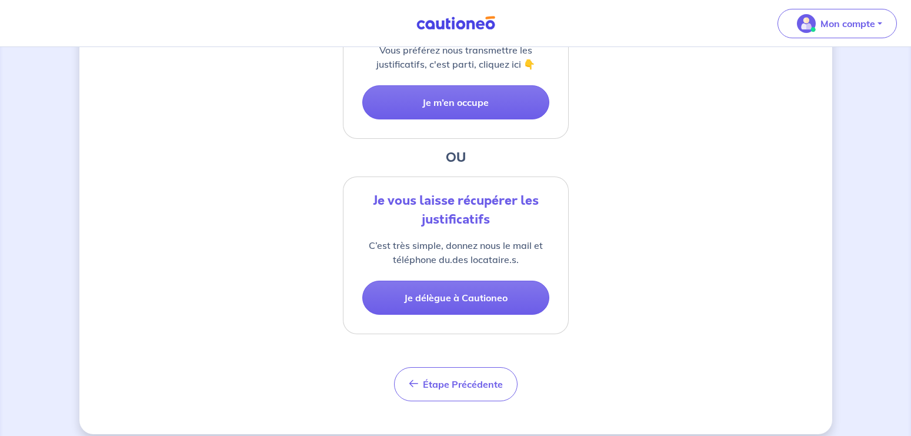
scroll to position [361, 0]
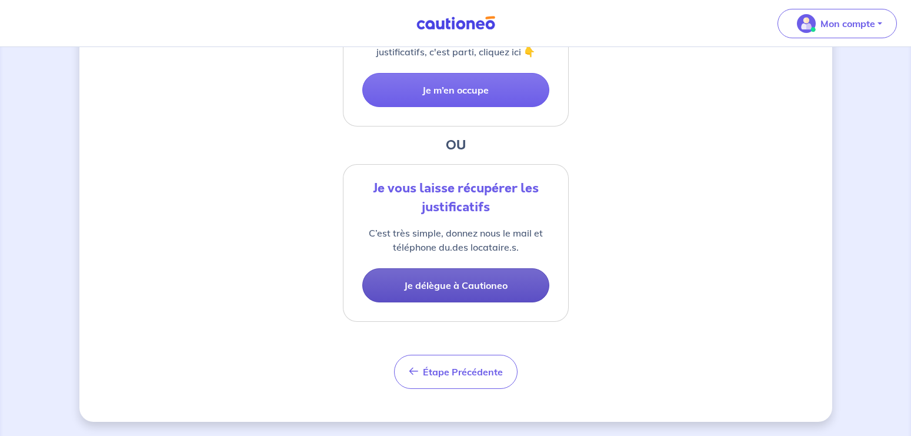
click at [447, 285] on button "Je délègue à Cautioneo" at bounding box center [455, 285] width 187 height 34
select select "FR"
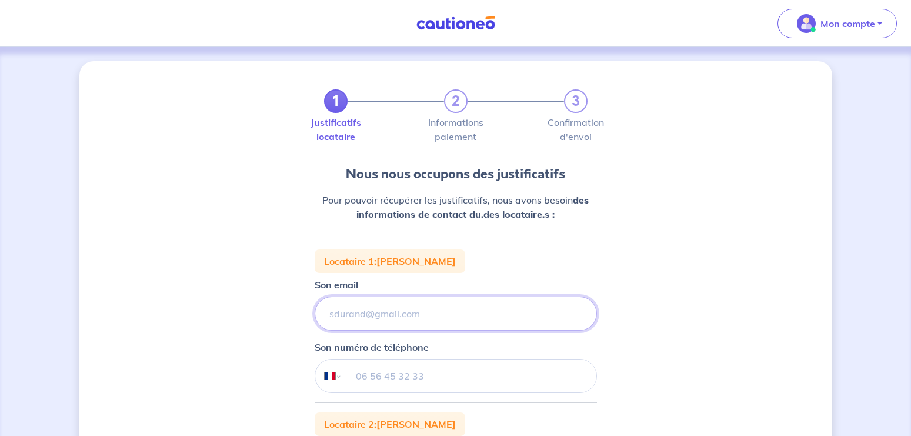
click at [389, 315] on input "Son email" at bounding box center [456, 313] width 282 height 34
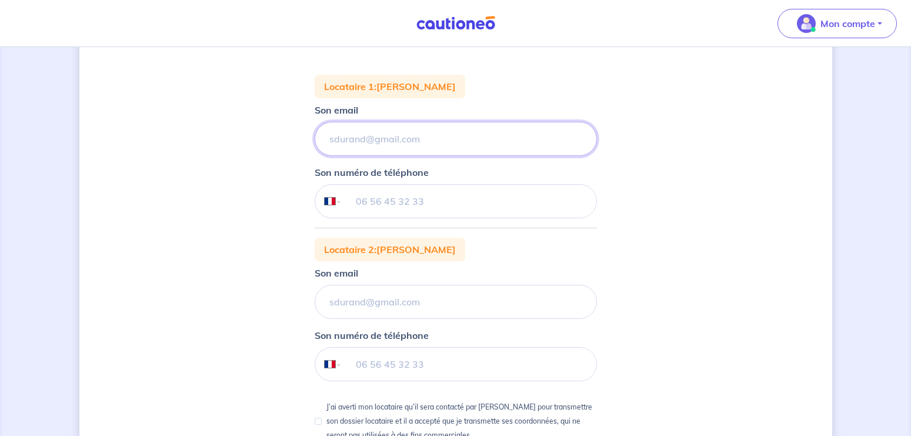
scroll to position [160, 0]
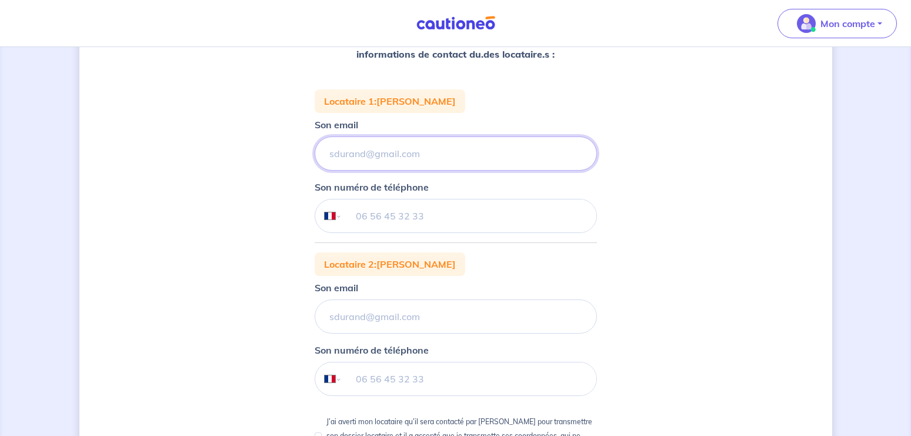
click at [368, 154] on input "Son email" at bounding box center [456, 153] width 282 height 34
paste input "[EMAIL_ADDRESS][DOMAIN_NAME]"
type input "[EMAIL_ADDRESS][DOMAIN_NAME]"
click at [708, 252] on div "1 2 3 Justificatifs locataire Informations paiement Confirmation d'envoi Nous n…" at bounding box center [455, 253] width 753 height 705
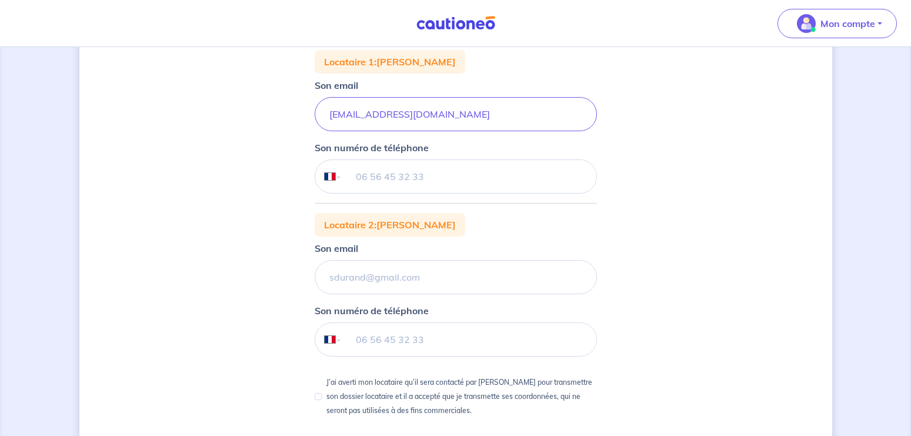
scroll to position [200, 0]
click at [362, 172] on input "tel" at bounding box center [469, 175] width 254 height 33
paste input "06 87 13 96 20"
type input "06 87 13 96 20"
click at [367, 131] on input "Son email" at bounding box center [456, 113] width 282 height 34
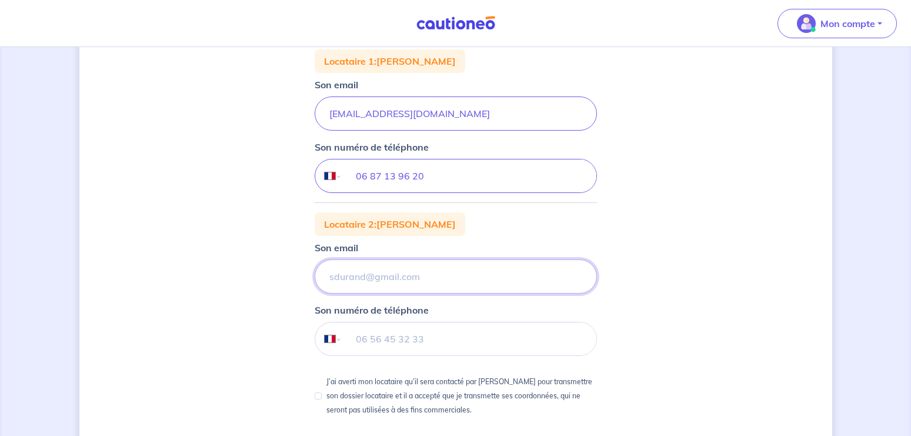
click at [363, 131] on input "Son email" at bounding box center [456, 113] width 282 height 34
paste input "[PERSON_NAME][EMAIL_ADDRESS][DOMAIN_NAME]"
type input "[PERSON_NAME][EMAIL_ADDRESS][DOMAIN_NAME]"
click at [396, 338] on input "tel" at bounding box center [469, 338] width 254 height 33
click at [381, 333] on input "tel" at bounding box center [469, 338] width 254 height 33
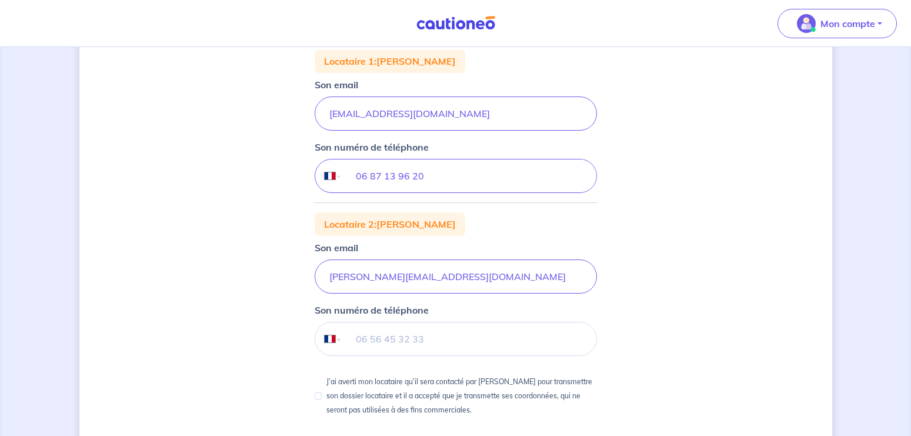
click at [372, 341] on input "tel" at bounding box center [469, 338] width 254 height 33
paste input "06 28 88 88 06"
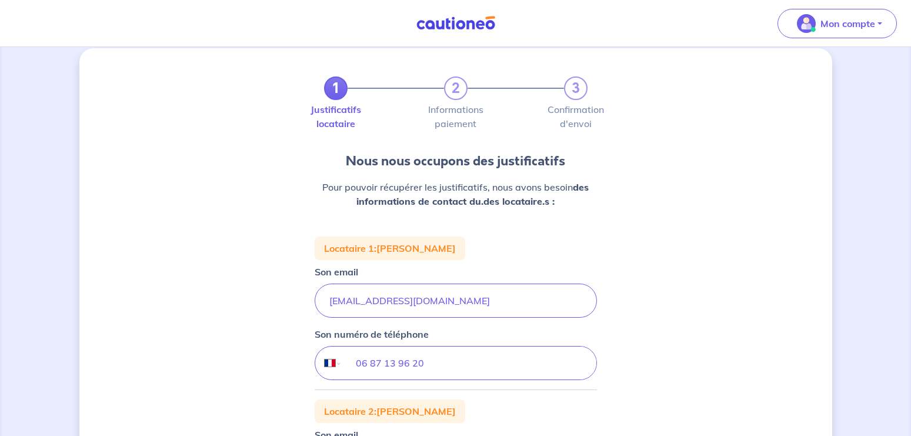
scroll to position [0, 0]
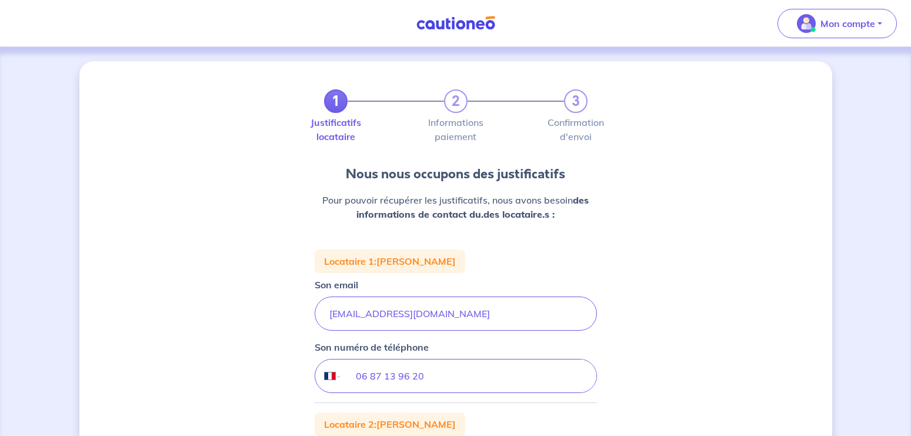
type input "06 28 88 88 06"
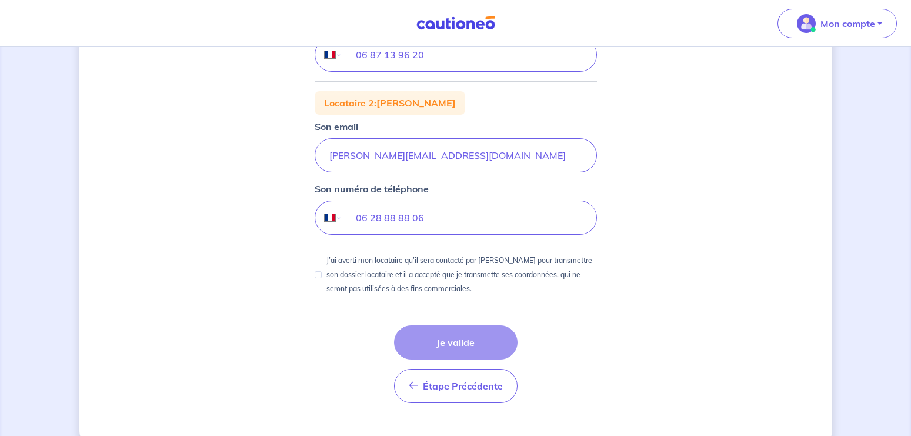
scroll to position [322, 0]
click at [449, 345] on div "Étape Précédente Précédent Je valide Je valide" at bounding box center [456, 363] width 124 height 78
click at [317, 275] on input "J’ai averti mon locataire qu’il sera contacté par [PERSON_NAME] pour transmettr…" at bounding box center [318, 273] width 7 height 7
checkbox input "true"
click at [449, 342] on button "Je valide" at bounding box center [456, 341] width 124 height 34
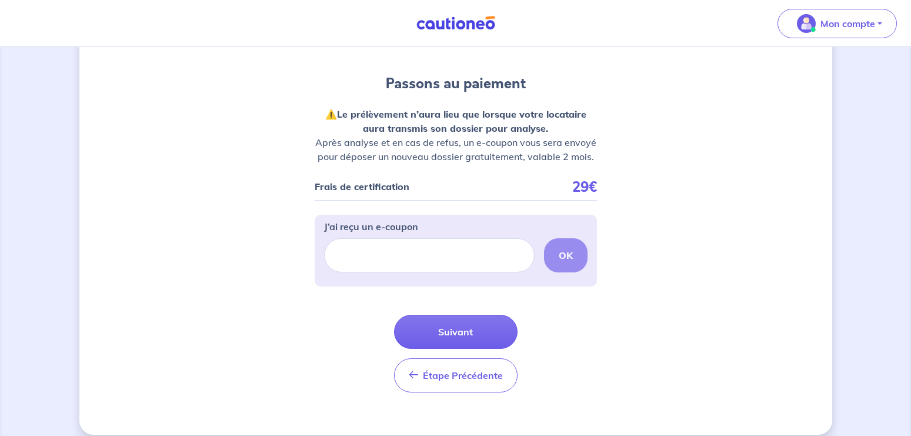
scroll to position [122, 0]
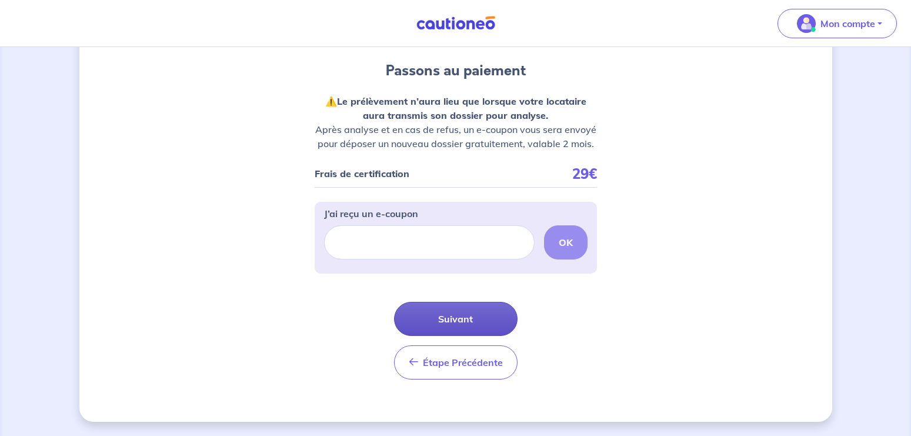
click at [465, 319] on button "Suivant" at bounding box center [456, 319] width 124 height 34
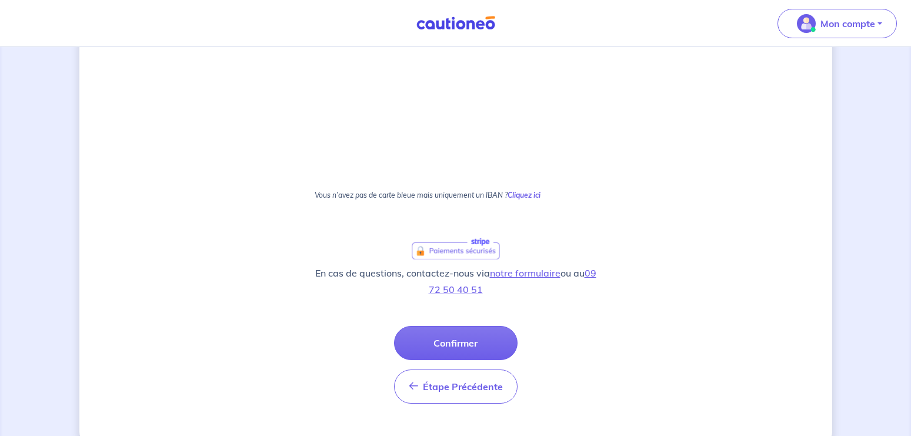
scroll to position [668, 0]
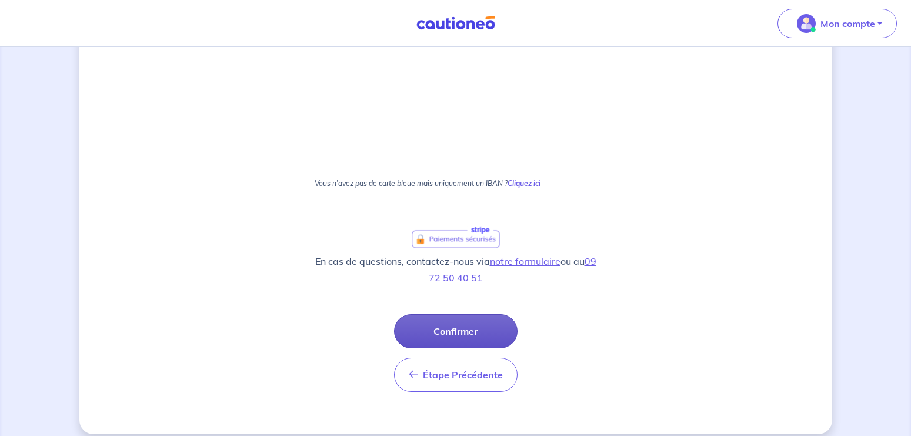
click at [457, 332] on button "Confirmer" at bounding box center [456, 331] width 124 height 34
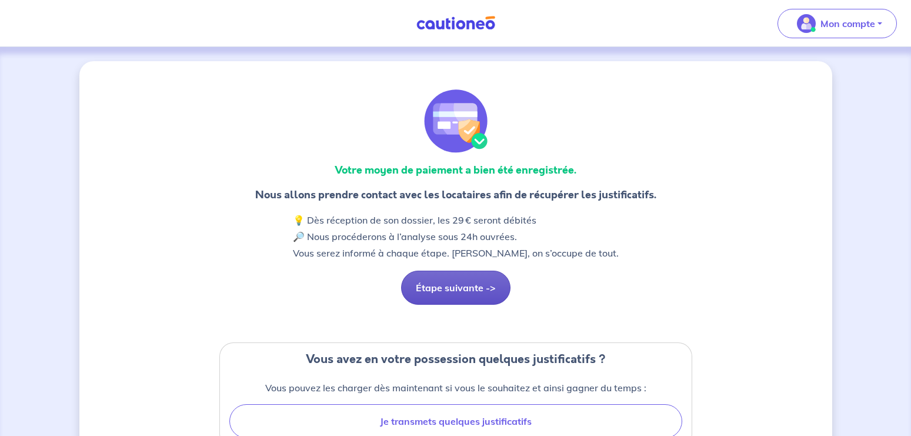
click at [448, 288] on button "Étape suivante ->" at bounding box center [455, 288] width 109 height 34
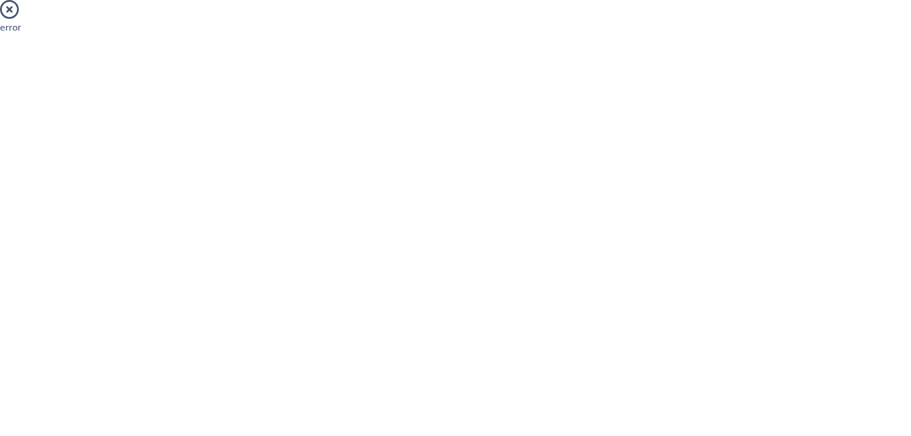
click at [11, 11] on icon at bounding box center [9, 9] width 19 height 19
click at [11, 10] on icon at bounding box center [9, 9] width 19 height 19
click at [8, 8] on icon at bounding box center [9, 9] width 19 height 19
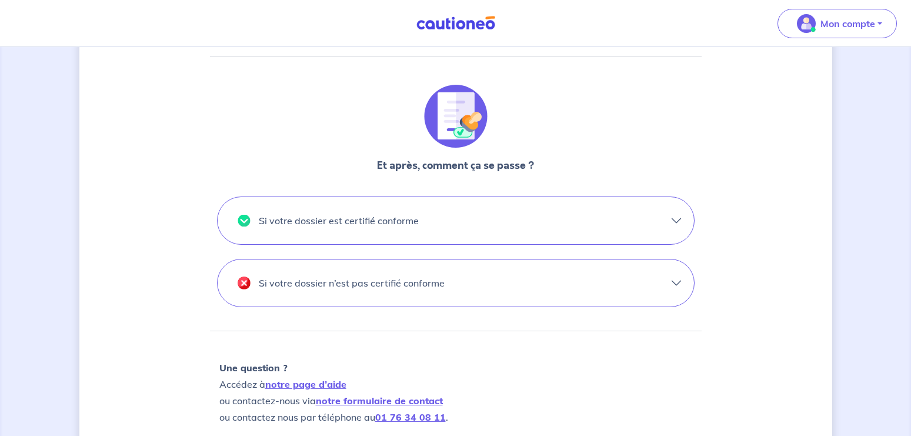
scroll to position [440, 0]
click at [674, 221] on button "Si votre dossier est certifié conforme" at bounding box center [456, 219] width 477 height 47
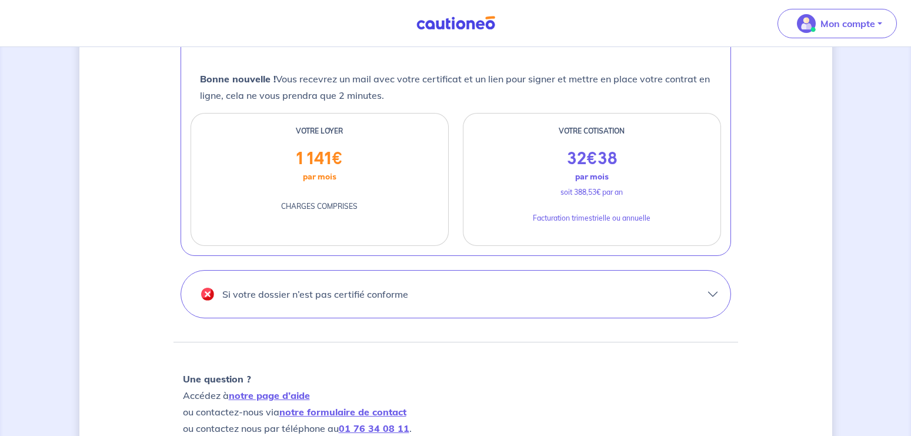
scroll to position [640, 0]
